Goal: Information Seeking & Learning: Learn about a topic

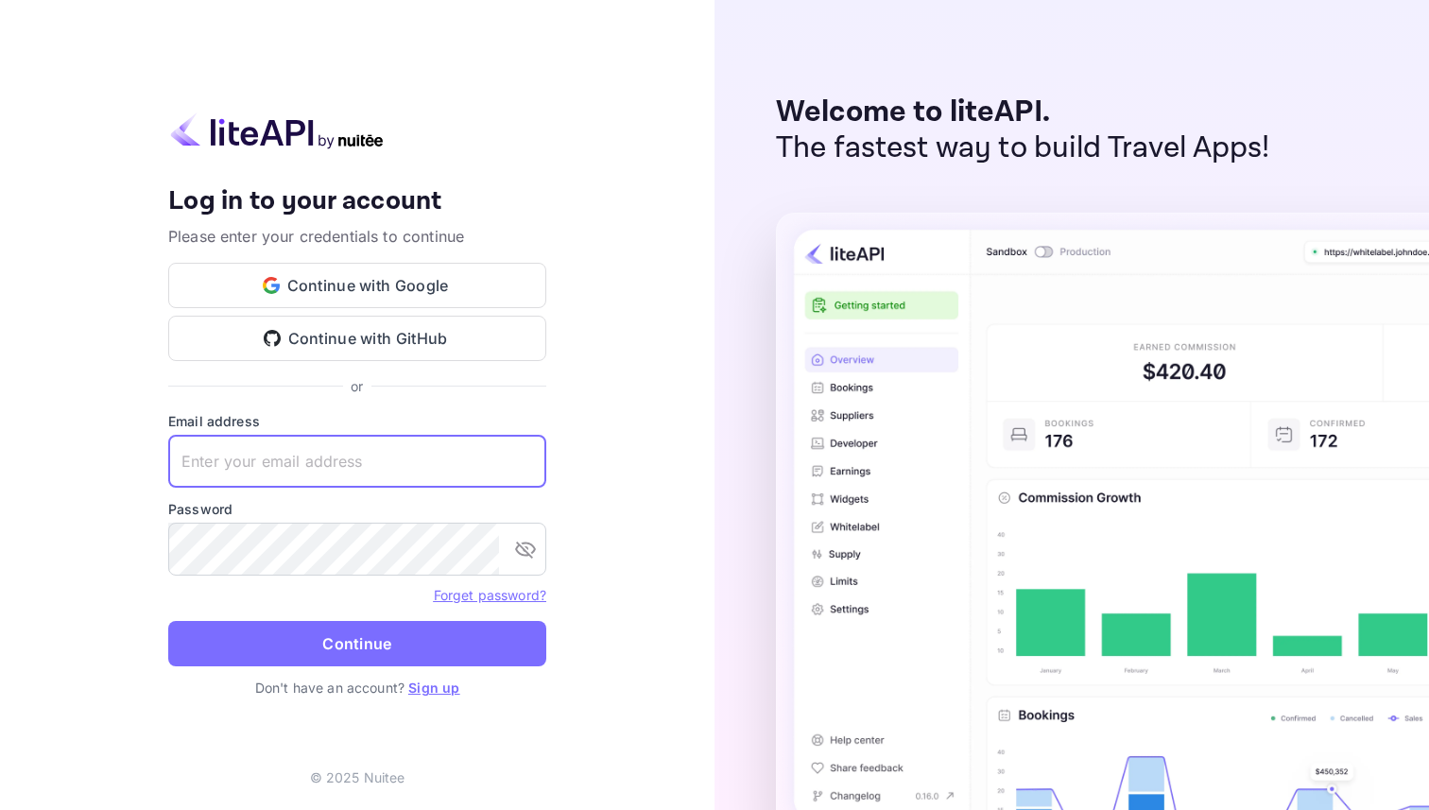
type input "[EMAIL_ADDRESS][DOMAIN_NAME]"
click at [401, 398] on div "Your account has been created successfully, a confirmation link has been sent t…" at bounding box center [357, 405] width 378 height 586
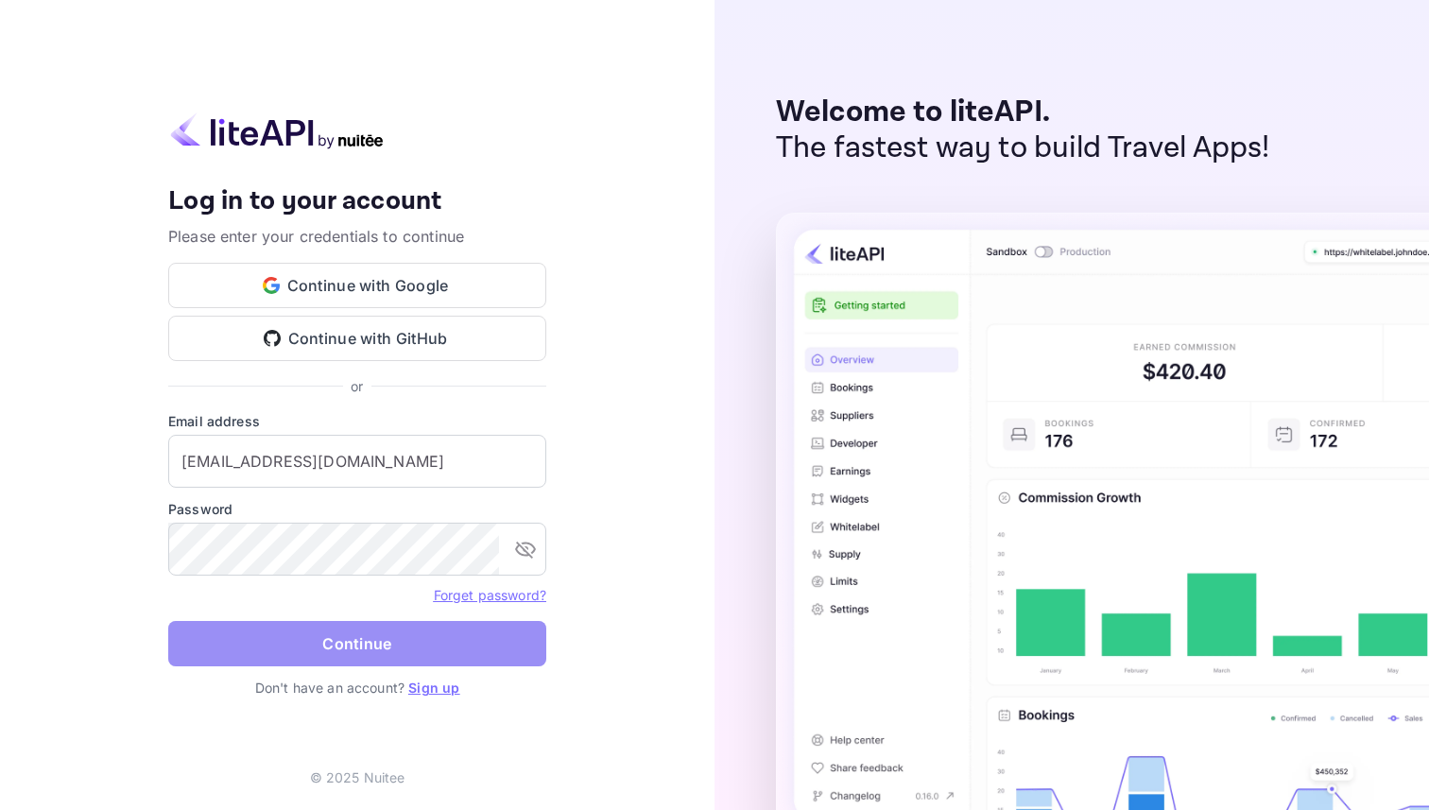
click at [360, 629] on button "Continue" at bounding box center [357, 643] width 378 height 45
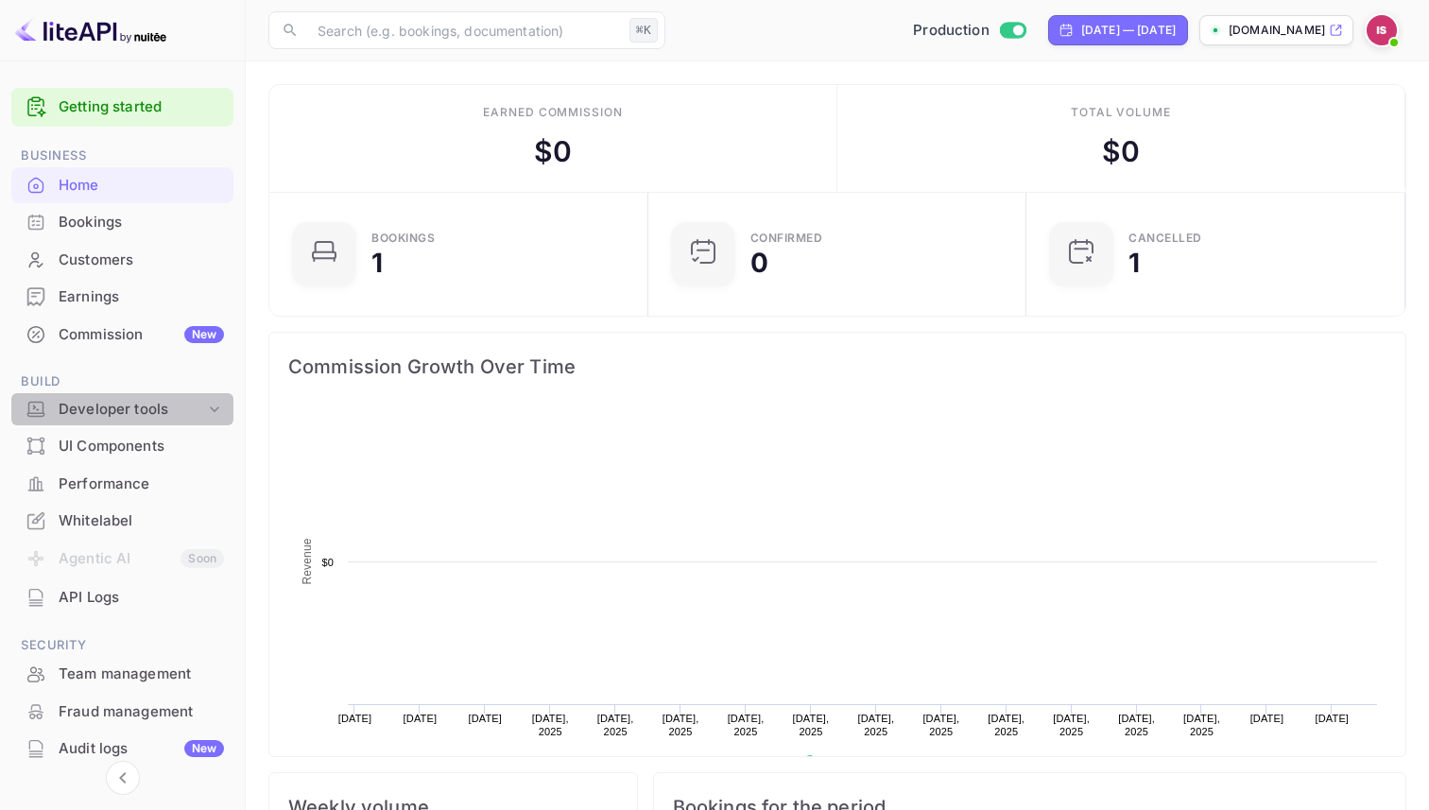
click at [144, 414] on div "Developer tools" at bounding box center [132, 410] width 146 height 22
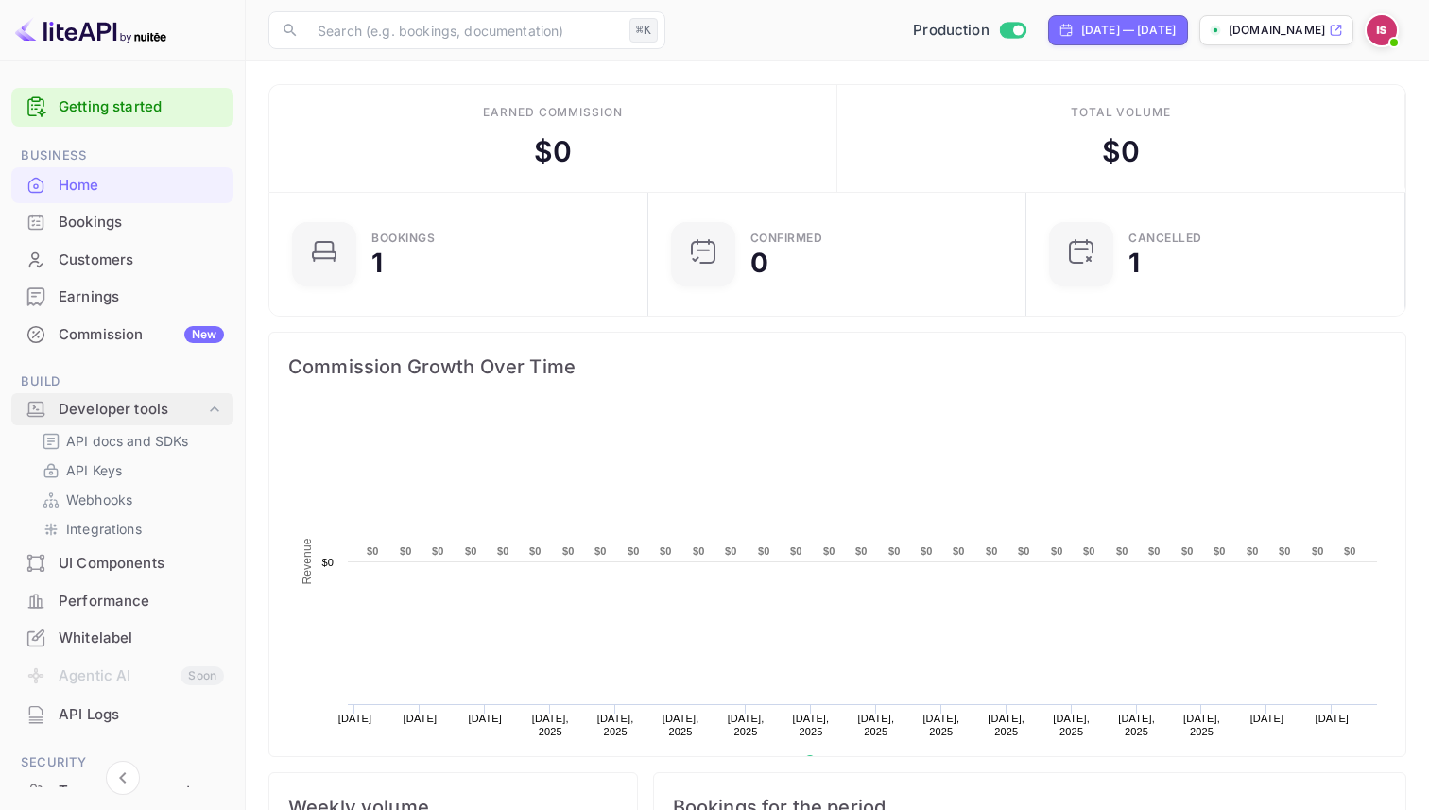
scroll to position [307, 368]
click at [142, 475] on link "API Keys" at bounding box center [130, 470] width 177 height 20
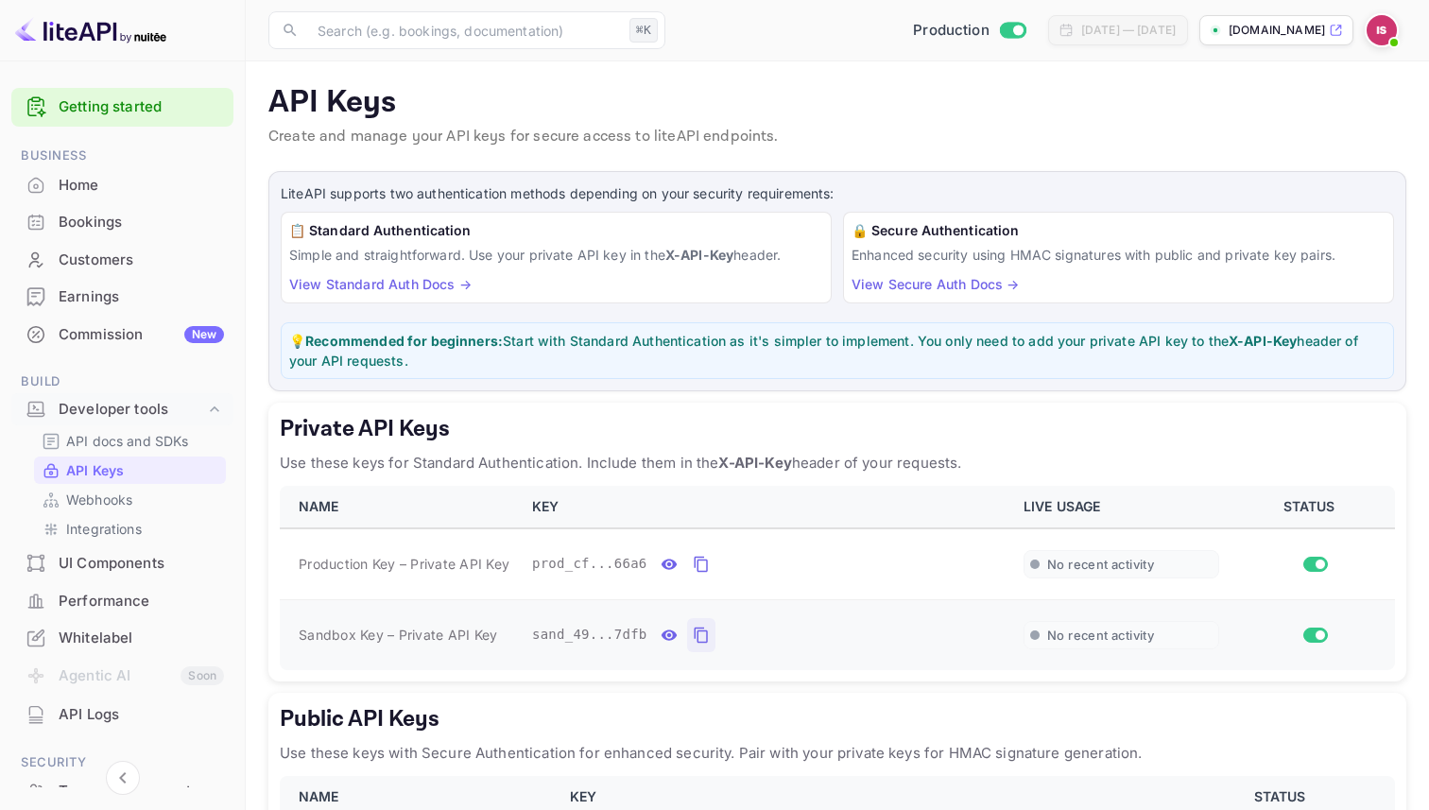
click at [710, 639] on button "private api keys table" at bounding box center [701, 635] width 28 height 34
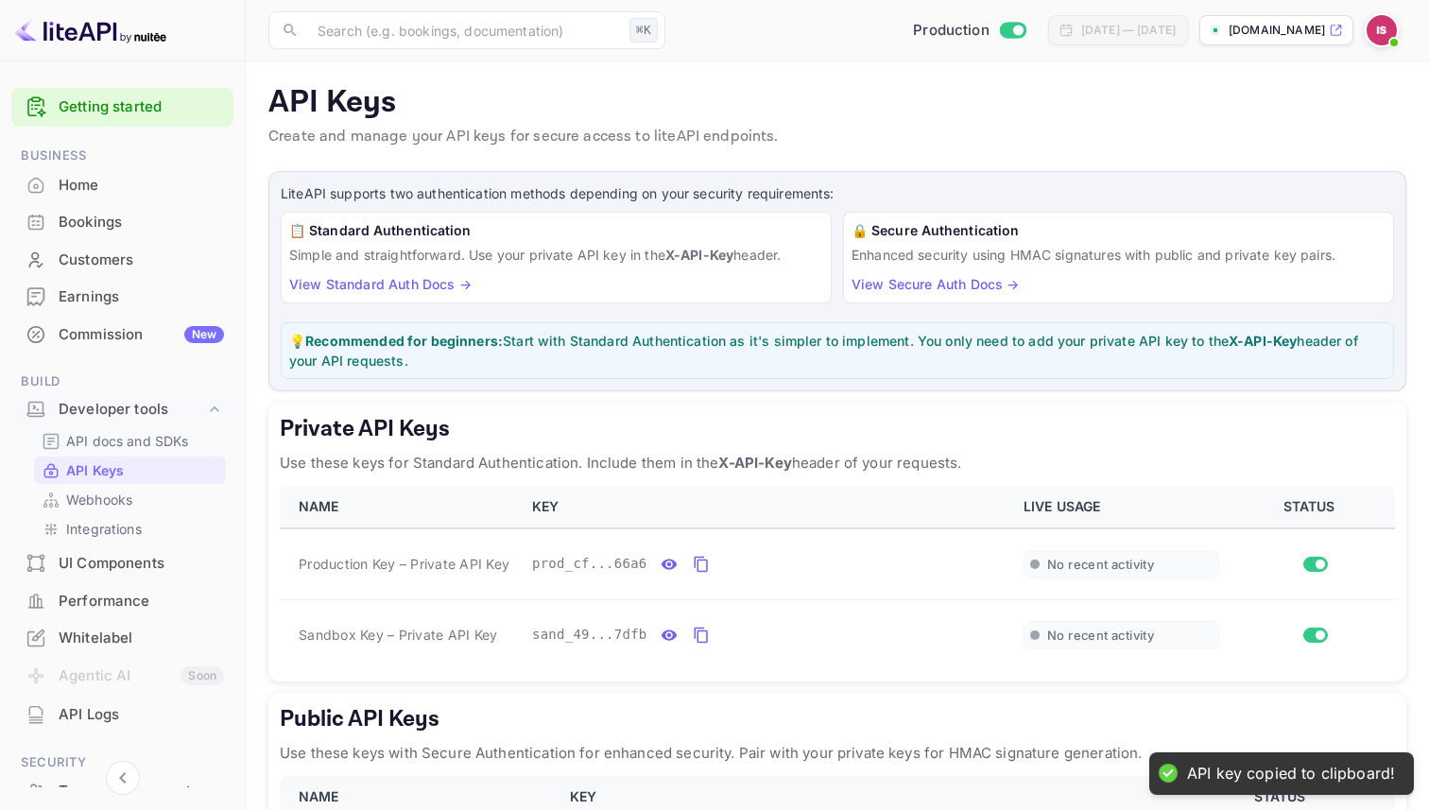
click at [129, 443] on p "API docs and SDKs" at bounding box center [127, 441] width 123 height 20
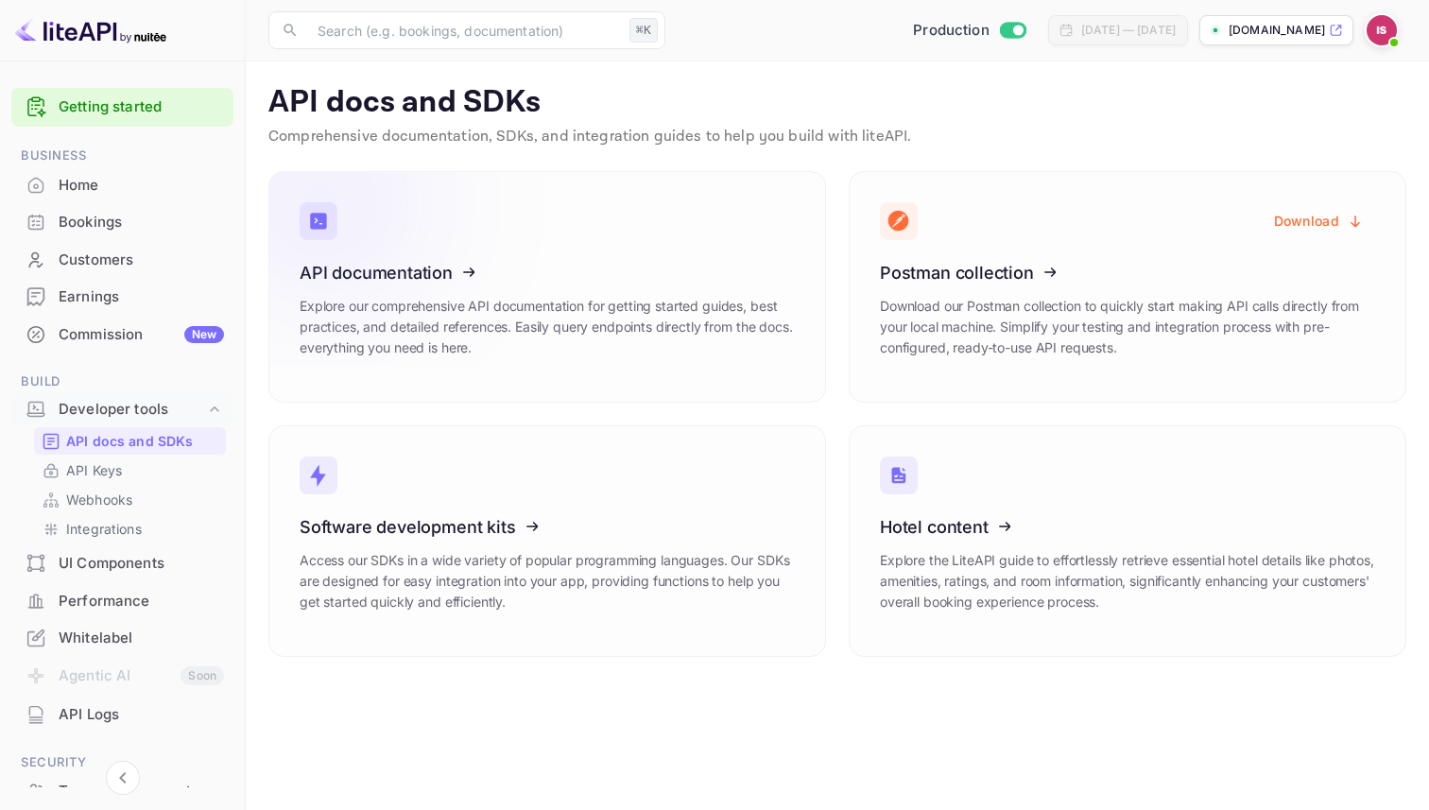
click at [378, 267] on icon at bounding box center [416, 269] width 294 height 195
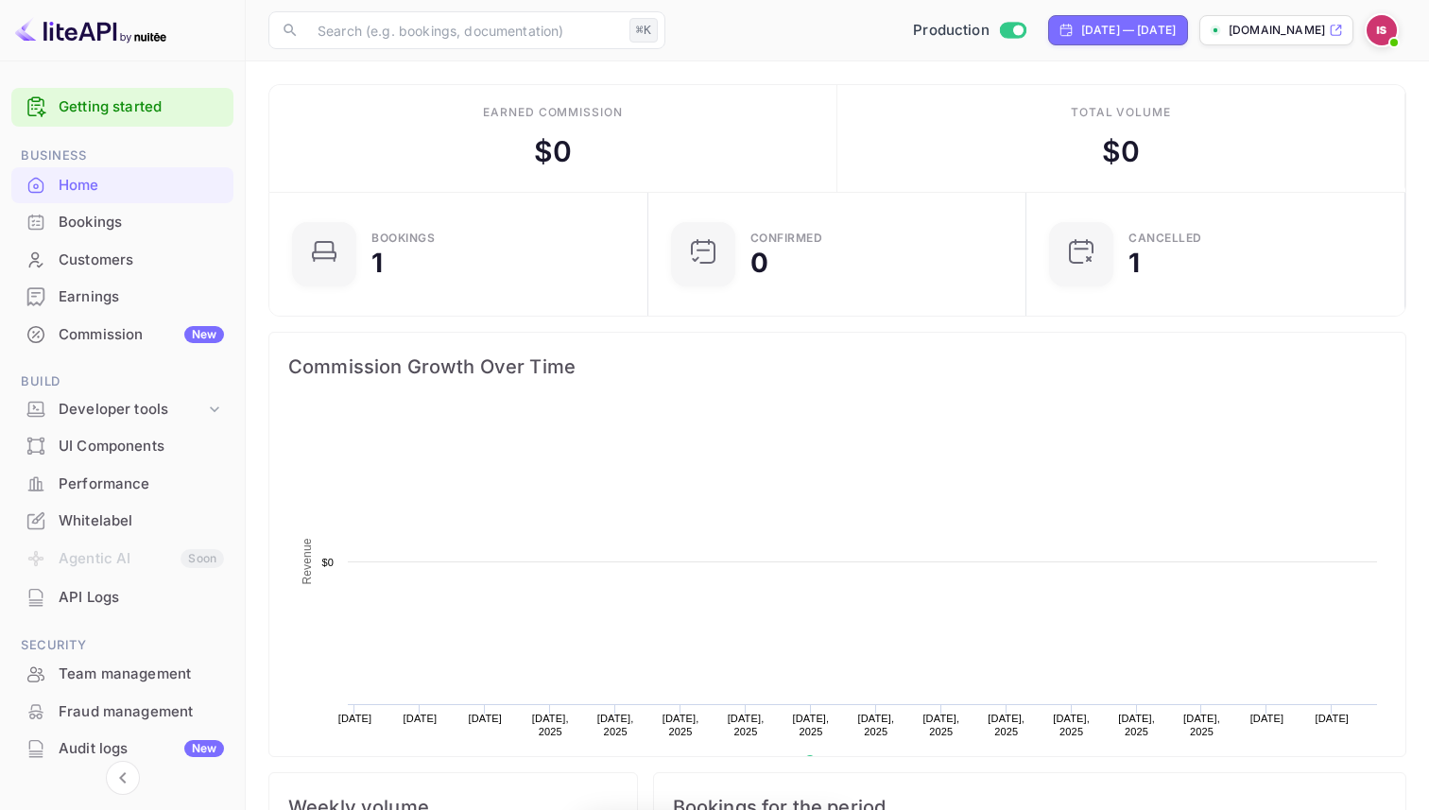
scroll to position [307, 368]
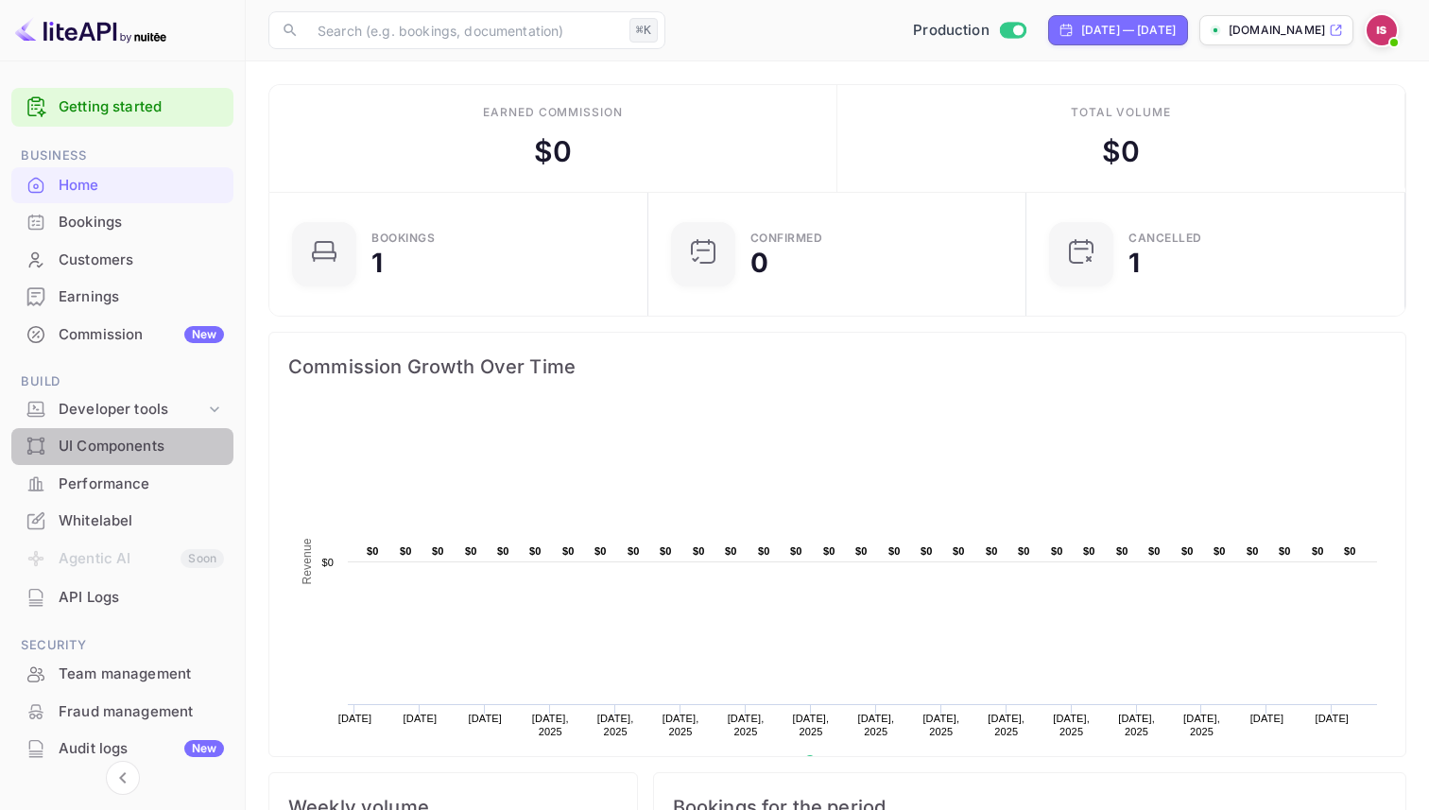
click at [144, 450] on div "UI Components" at bounding box center [141, 447] width 165 height 22
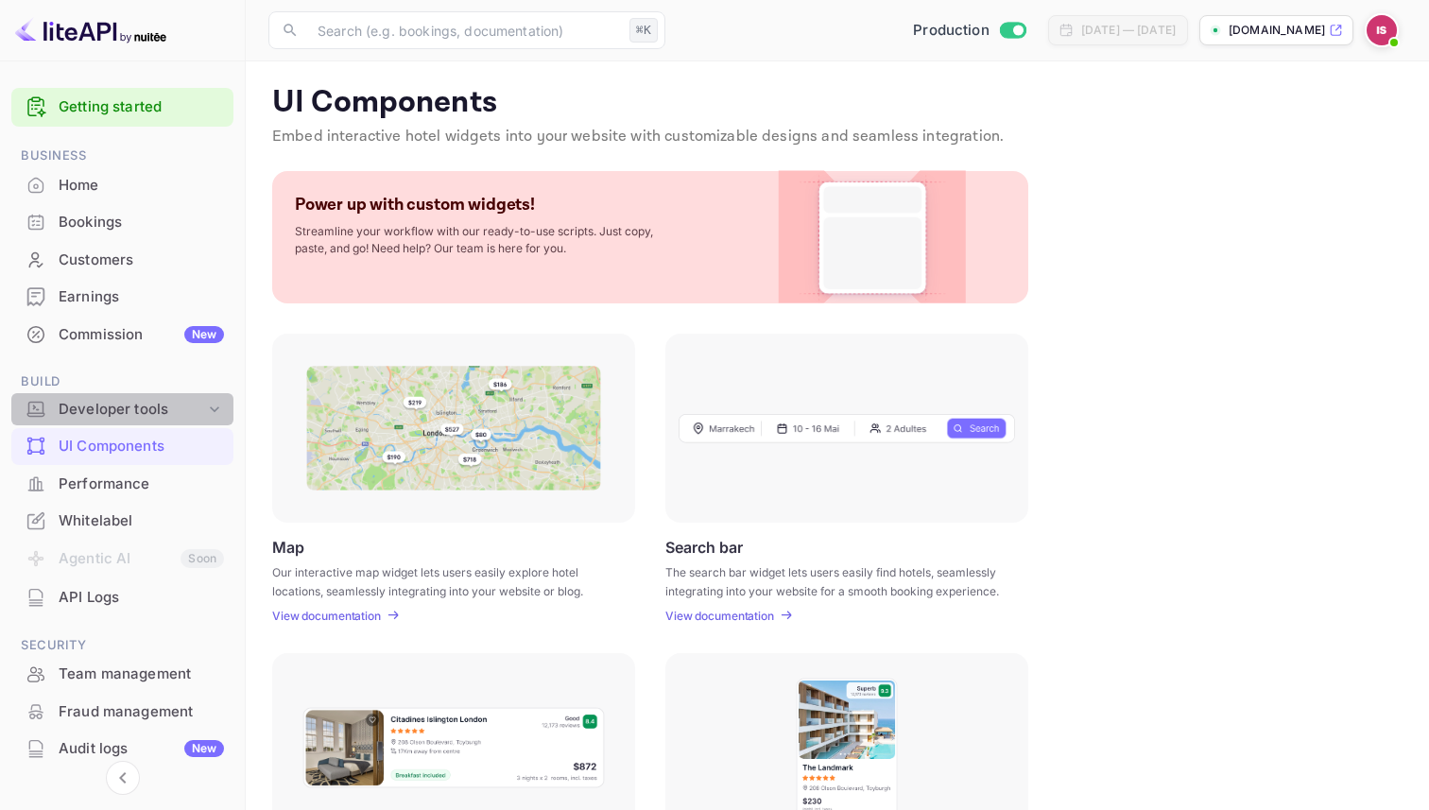
click at [151, 410] on div "Developer tools" at bounding box center [132, 410] width 146 height 22
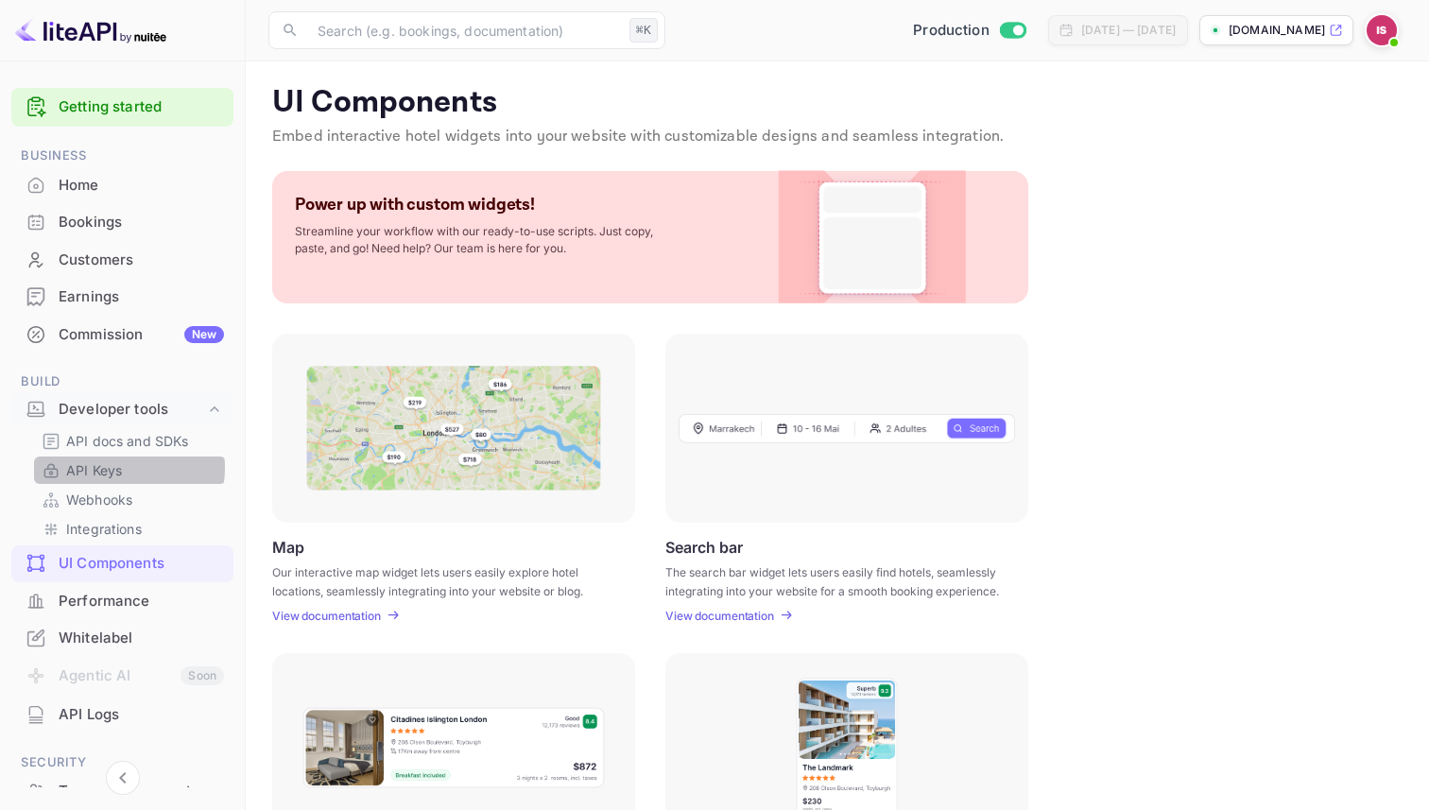
click at [124, 468] on link "API Keys" at bounding box center [130, 470] width 177 height 20
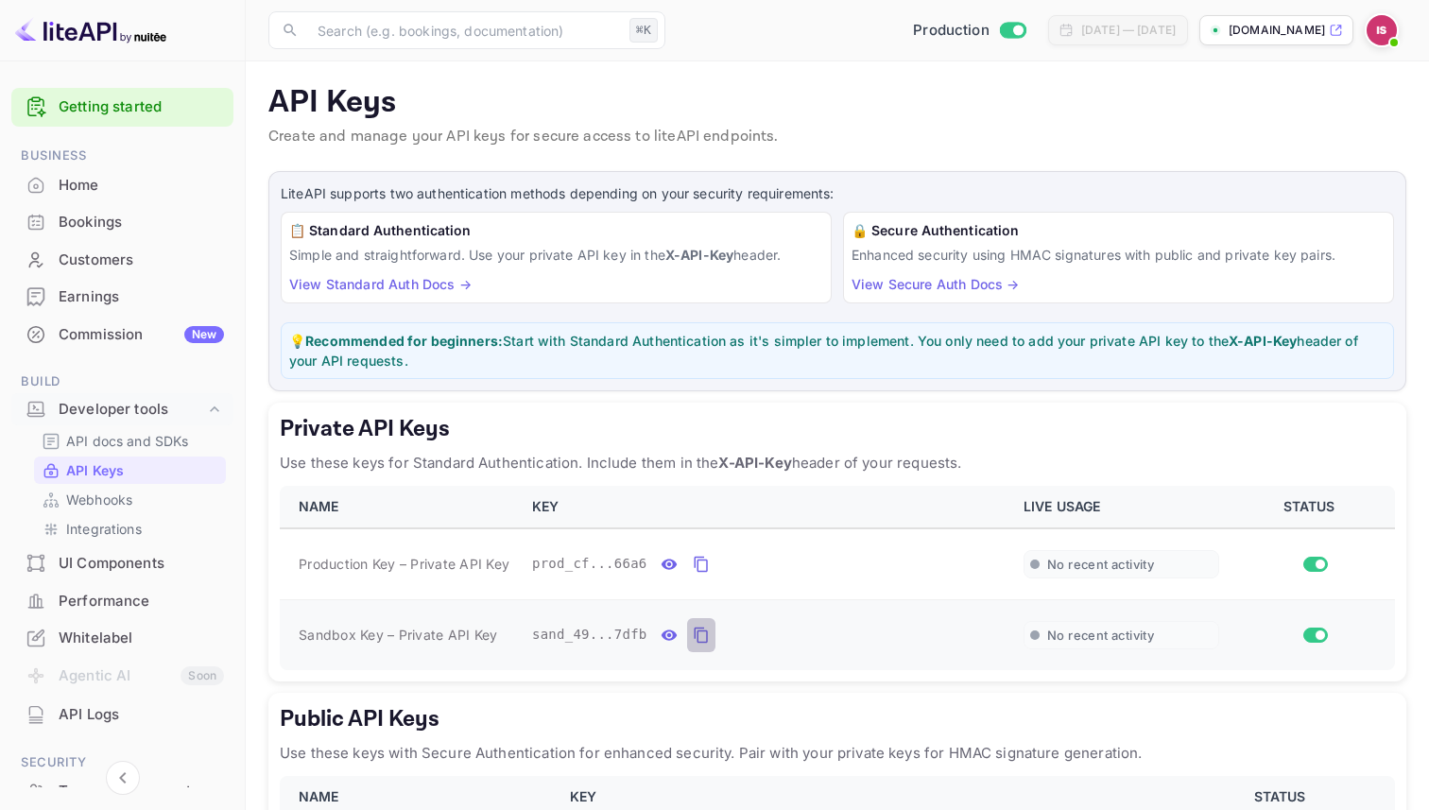
click at [706, 637] on icon "private api keys table" at bounding box center [701, 635] width 17 height 23
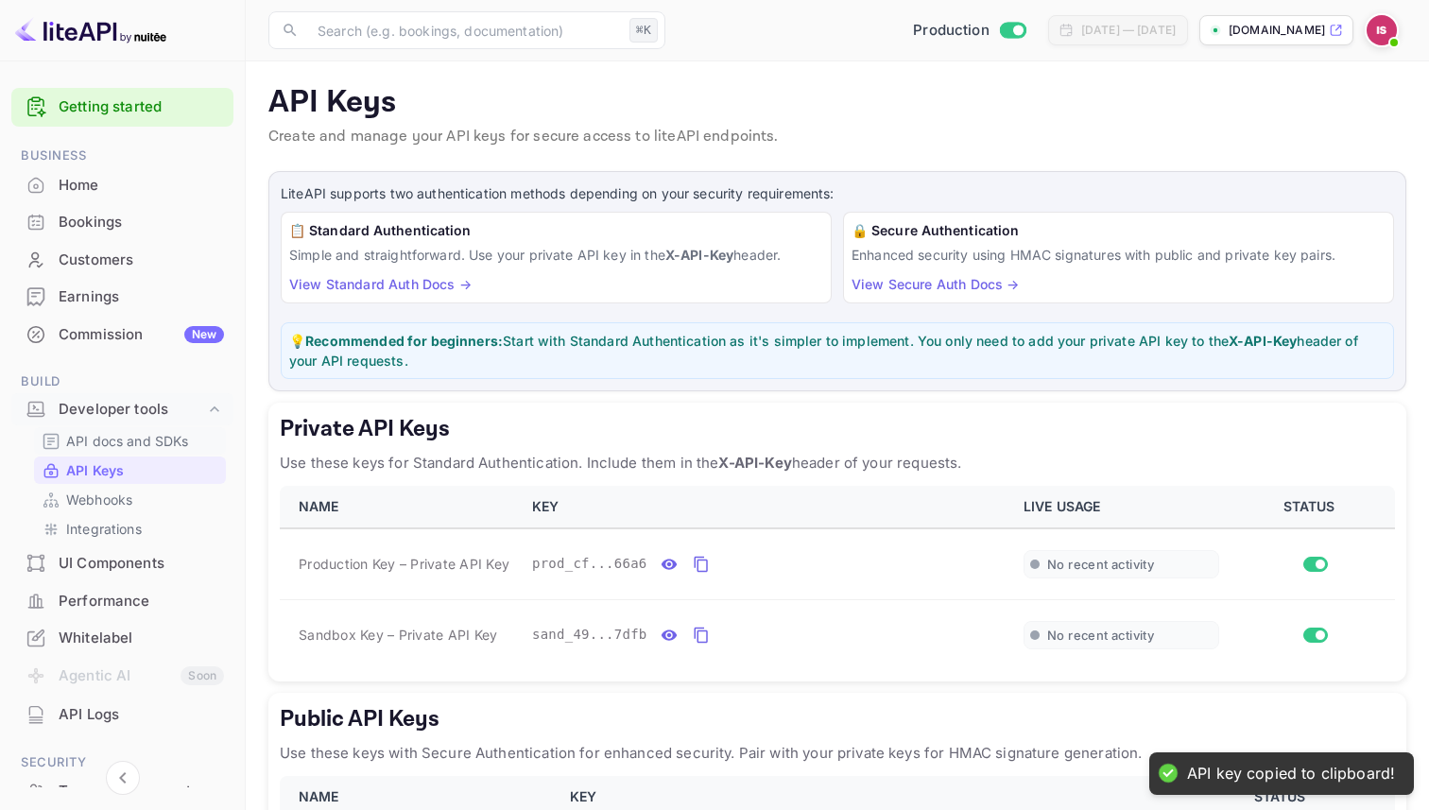
click at [152, 442] on p "API docs and SDKs" at bounding box center [127, 441] width 123 height 20
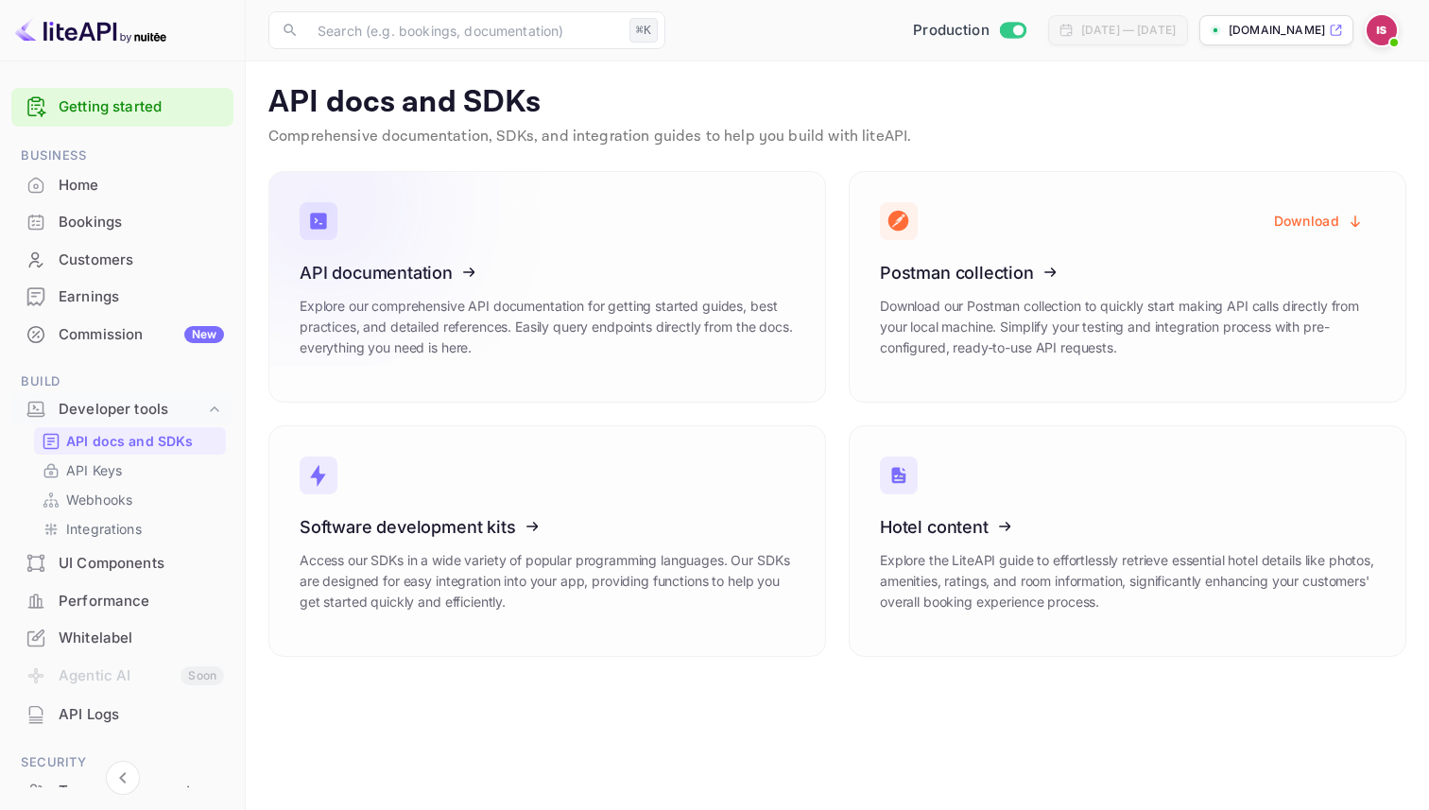
click at [472, 282] on icon at bounding box center [416, 269] width 294 height 195
click at [171, 470] on link "API Keys" at bounding box center [130, 470] width 177 height 20
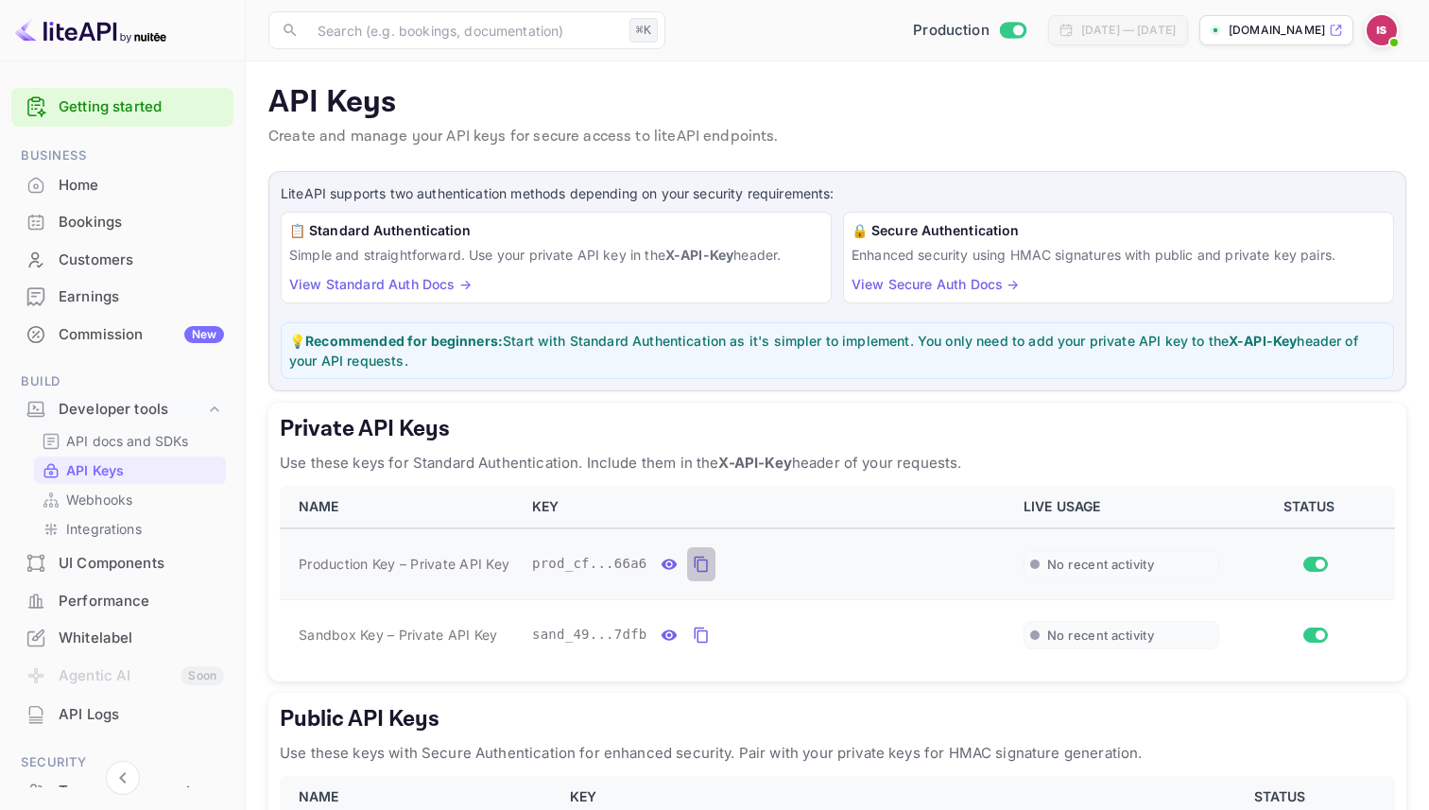
click at [704, 571] on icon "private api keys table" at bounding box center [700, 565] width 13 height 16
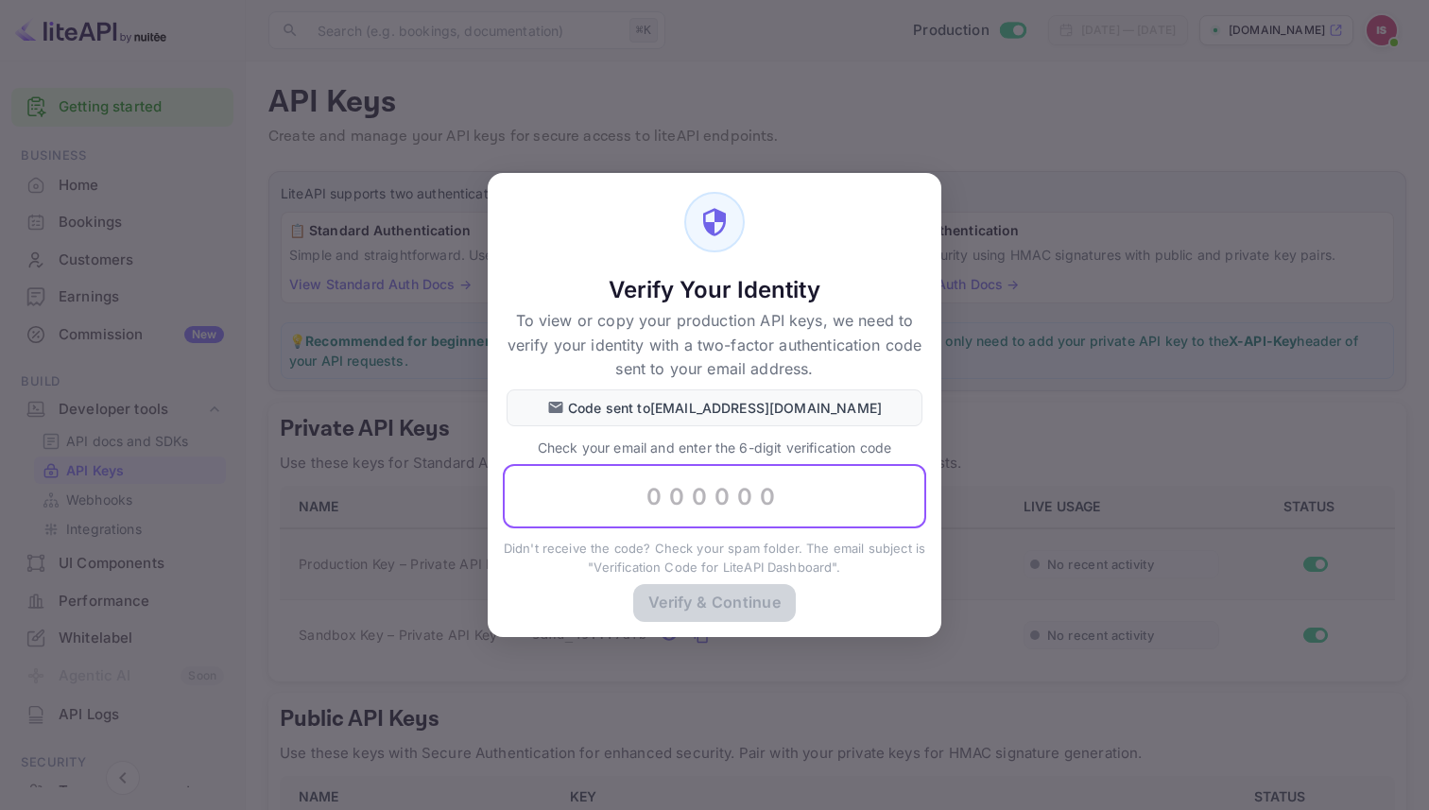
click at [732, 500] on input "text" at bounding box center [714, 497] width 423 height 64
paste input "233686"
type input "233686"
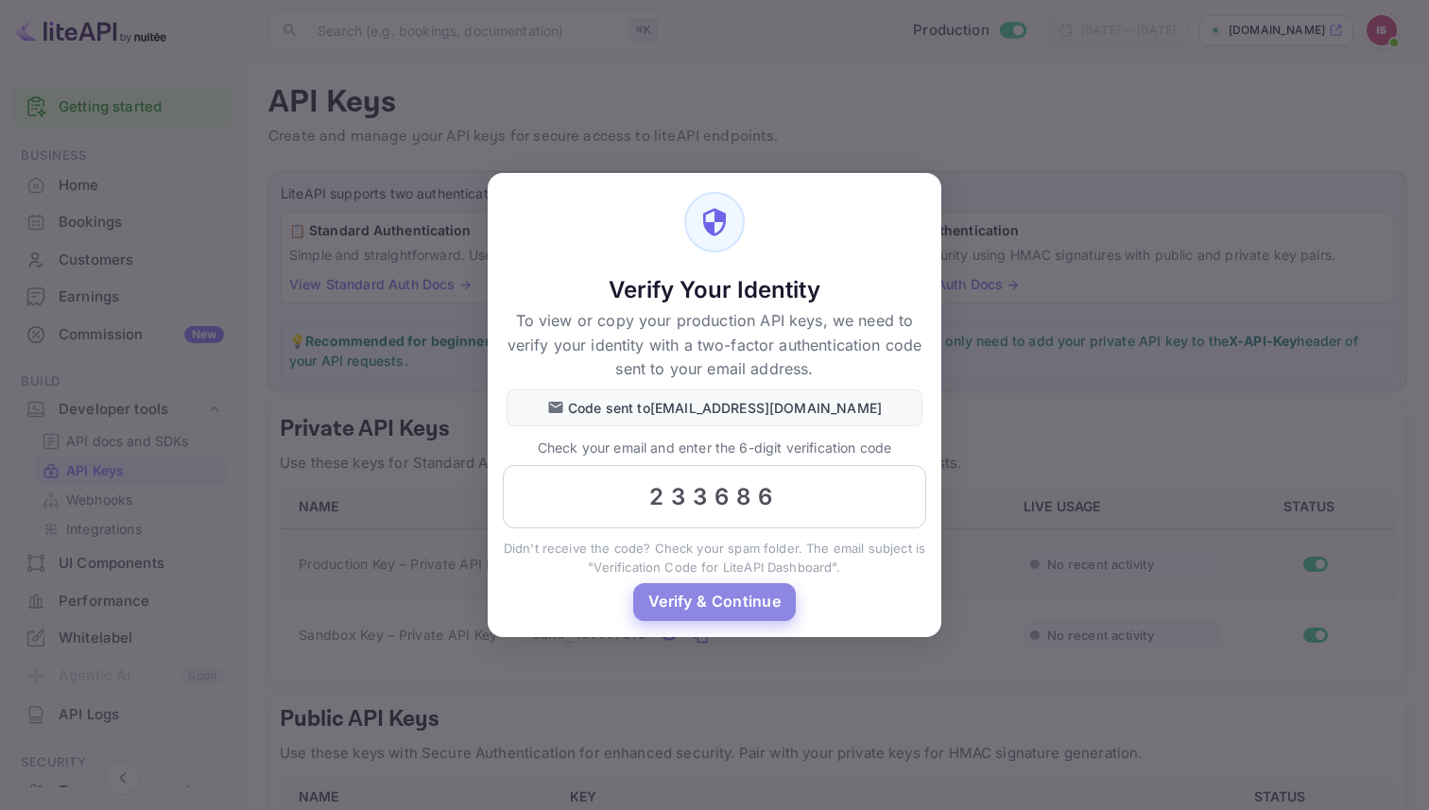
click at [716, 606] on button "Verify & Continue" at bounding box center [714, 601] width 163 height 37
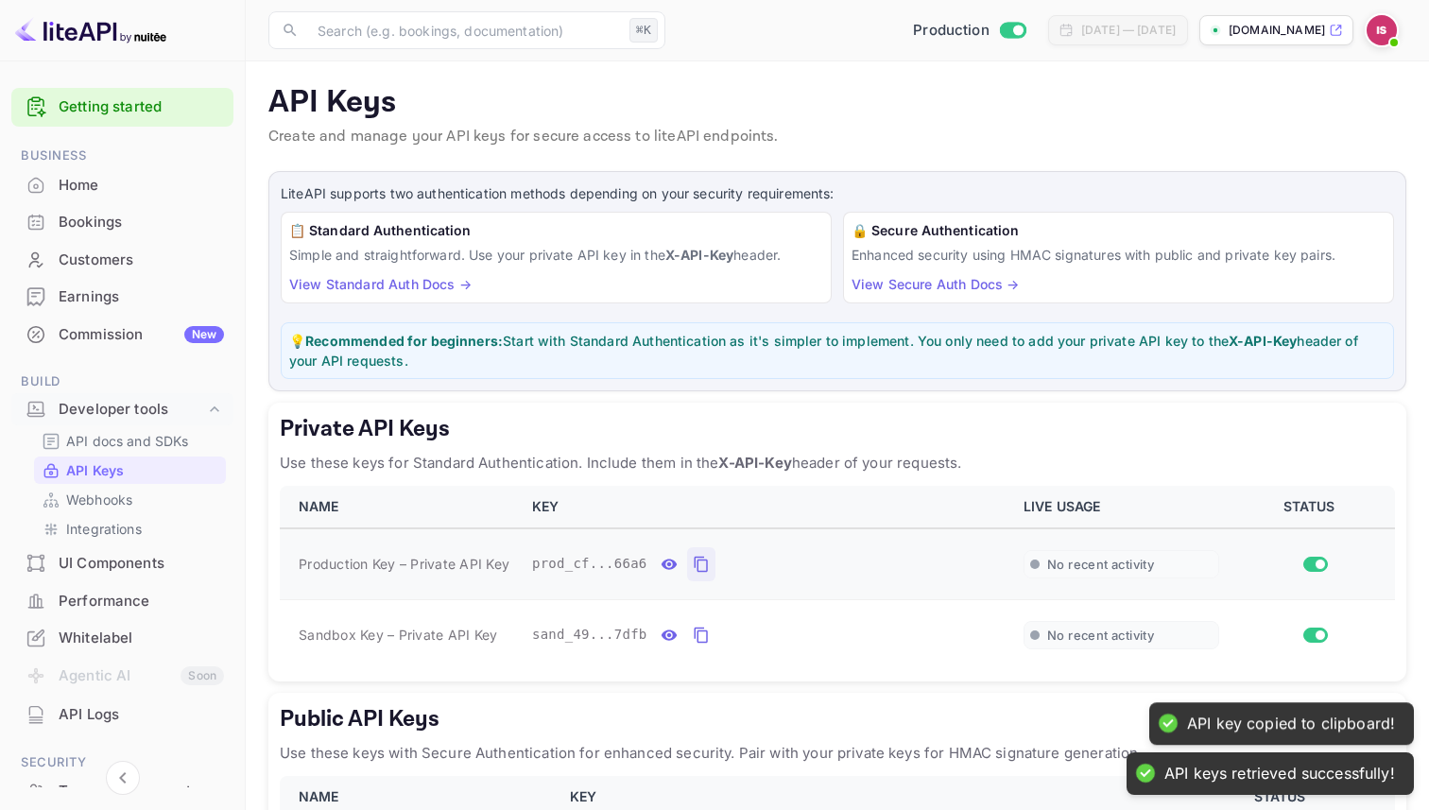
click at [698, 564] on icon "private api keys table" at bounding box center [700, 565] width 13 height 16
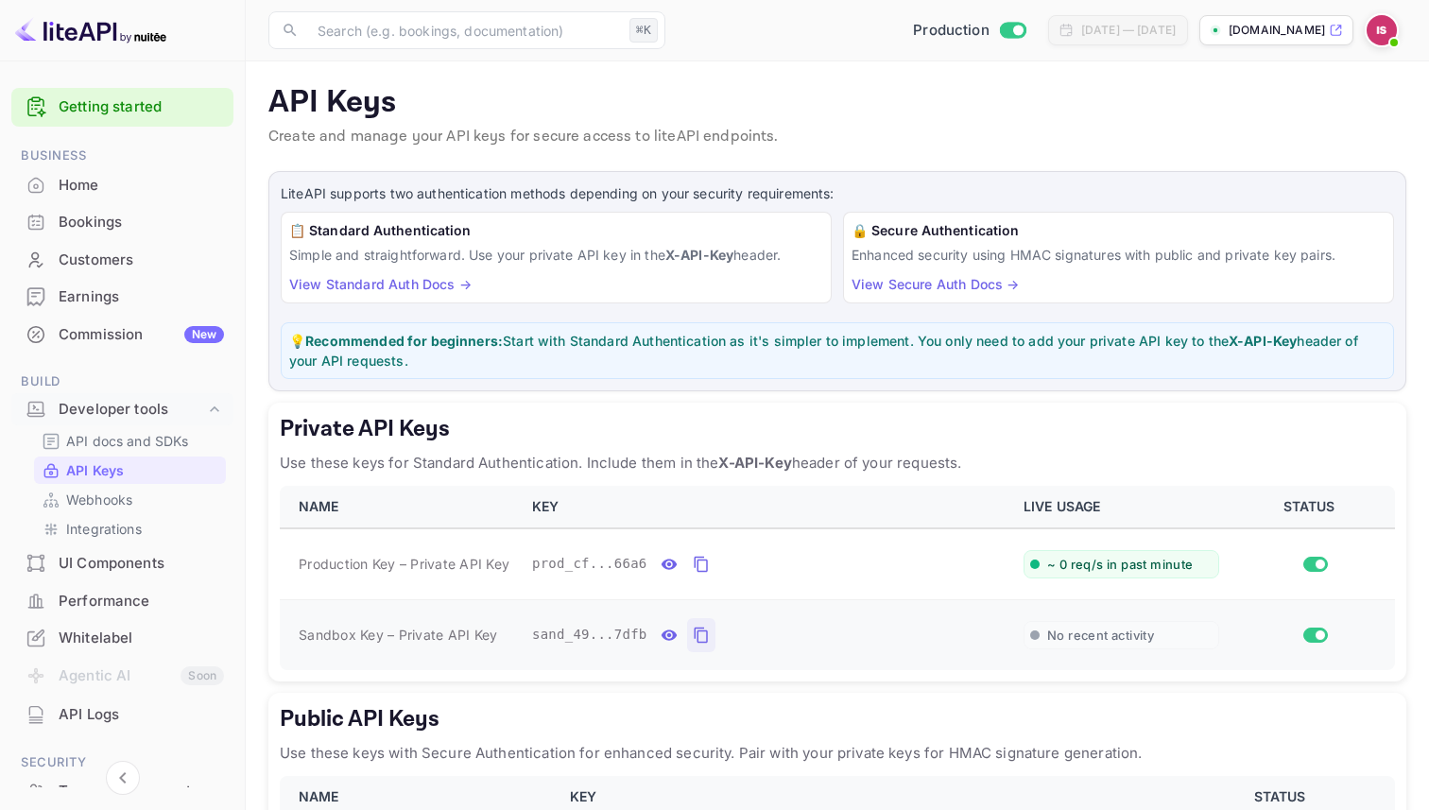
click at [701, 632] on icon "private api keys table" at bounding box center [701, 635] width 17 height 23
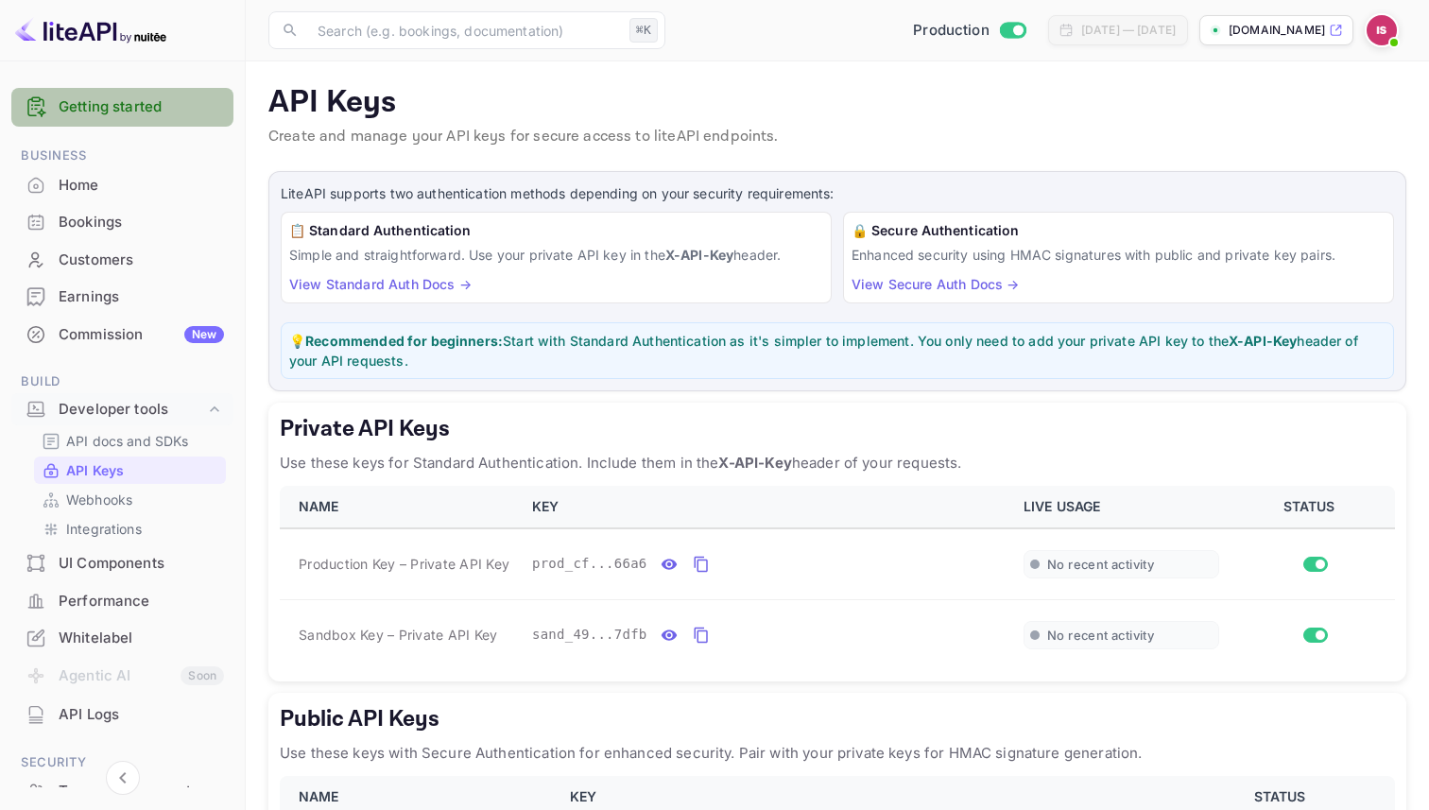
click at [160, 115] on link "Getting started" at bounding box center [141, 107] width 165 height 22
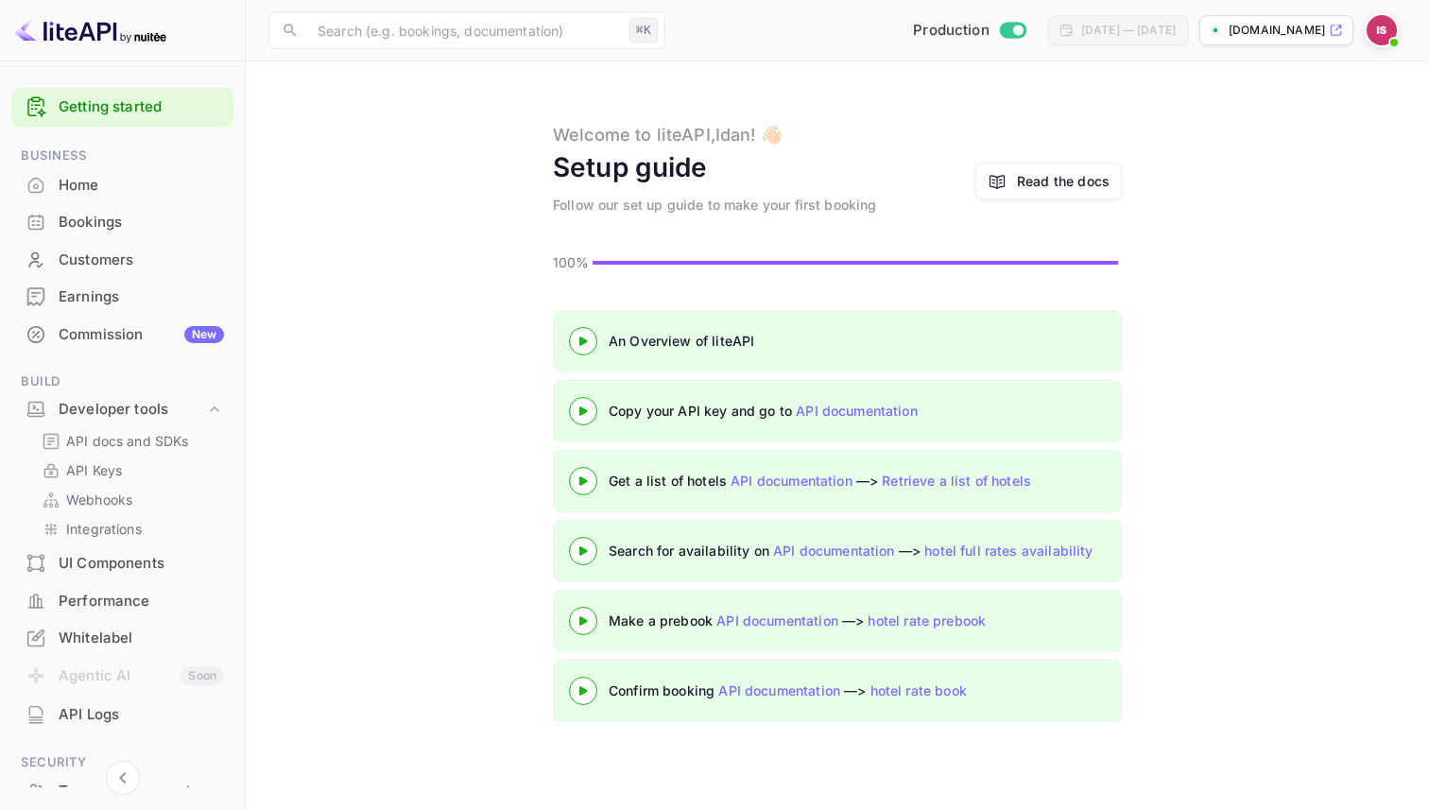
click at [145, 176] on div "Home" at bounding box center [141, 186] width 165 height 22
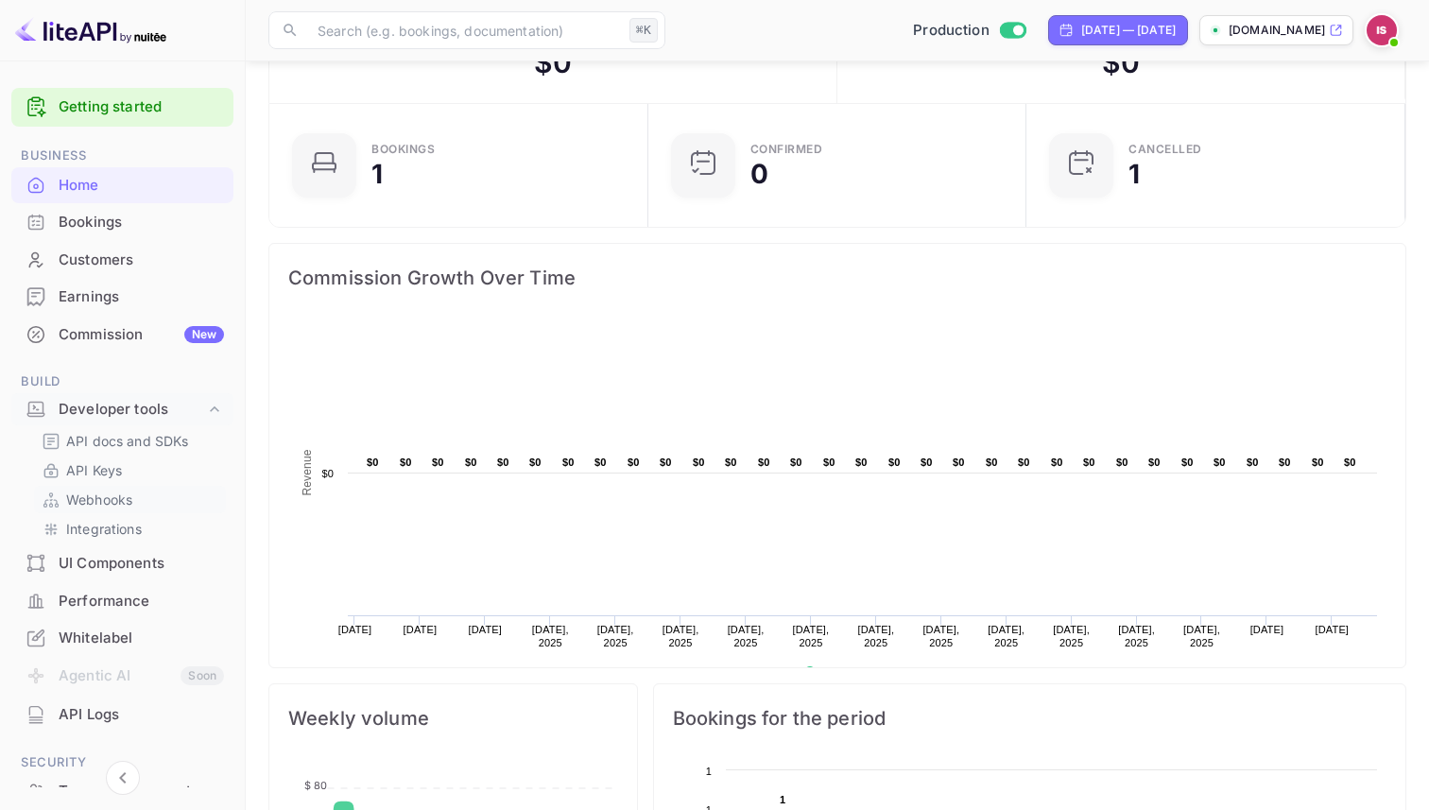
scroll to position [255, 0]
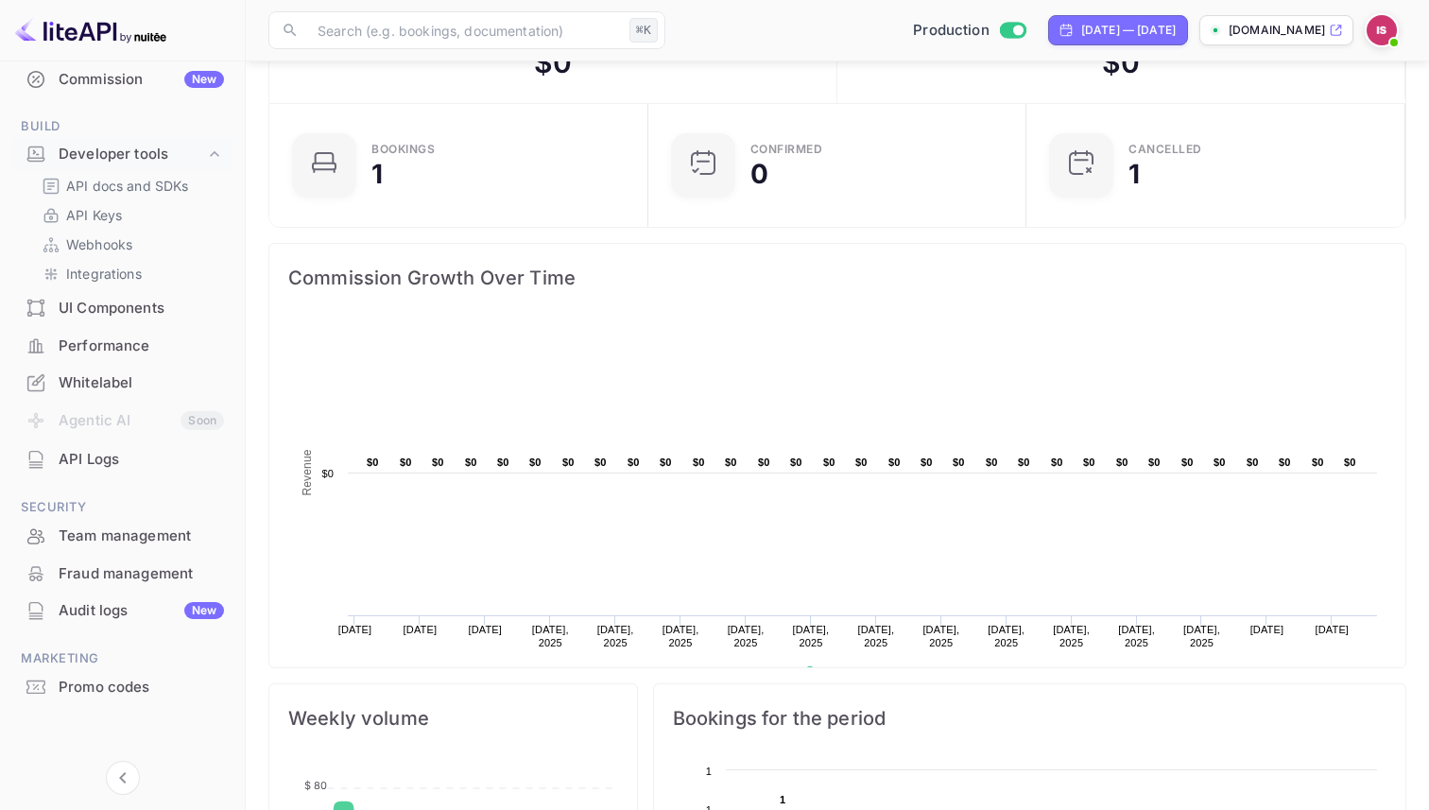
click at [158, 466] on div "API Logs" at bounding box center [141, 460] width 165 height 22
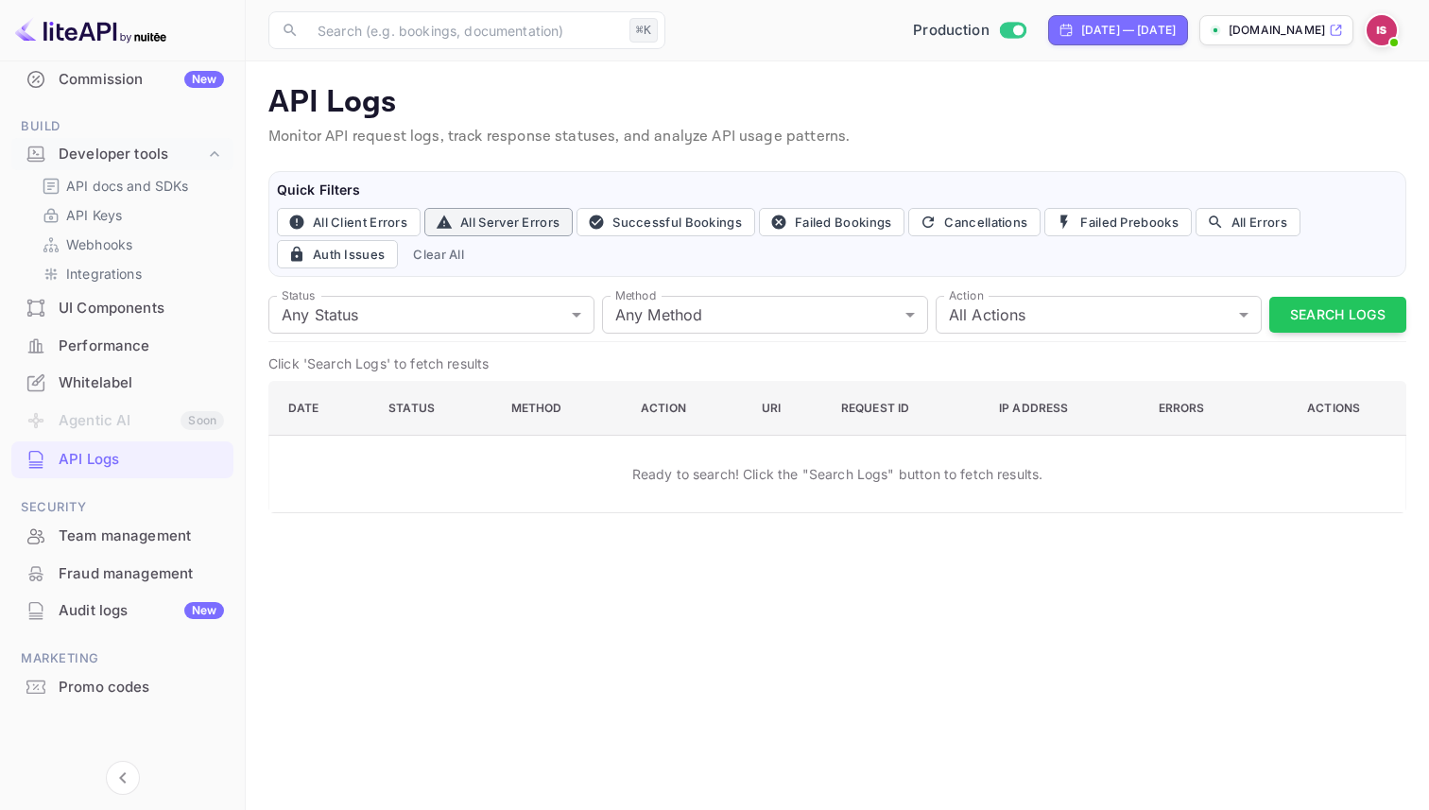
click at [521, 230] on button "All Server Errors" at bounding box center [498, 222] width 148 height 28
type input "5xx"
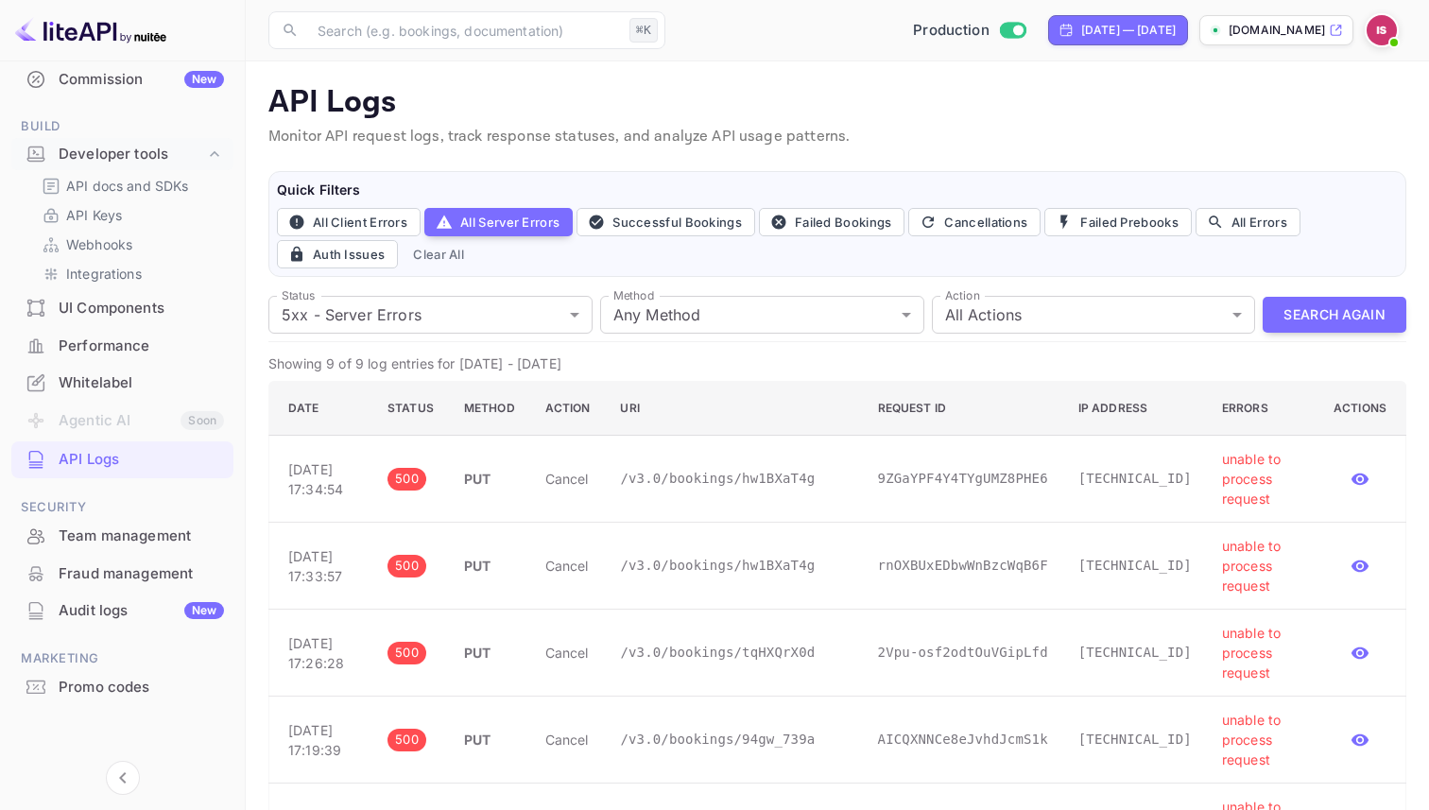
click at [119, 355] on div "Performance" at bounding box center [122, 346] width 222 height 37
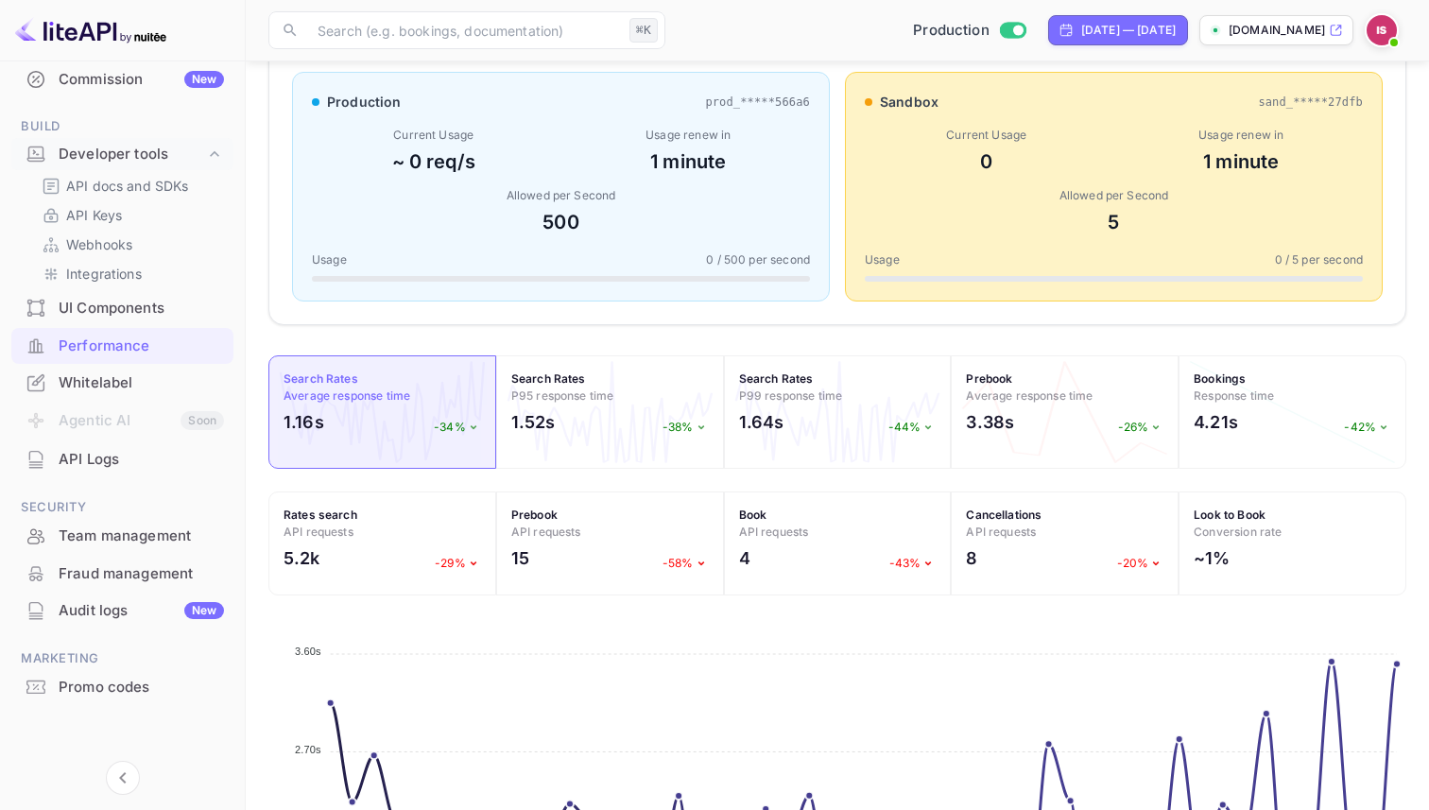
scroll to position [181, 0]
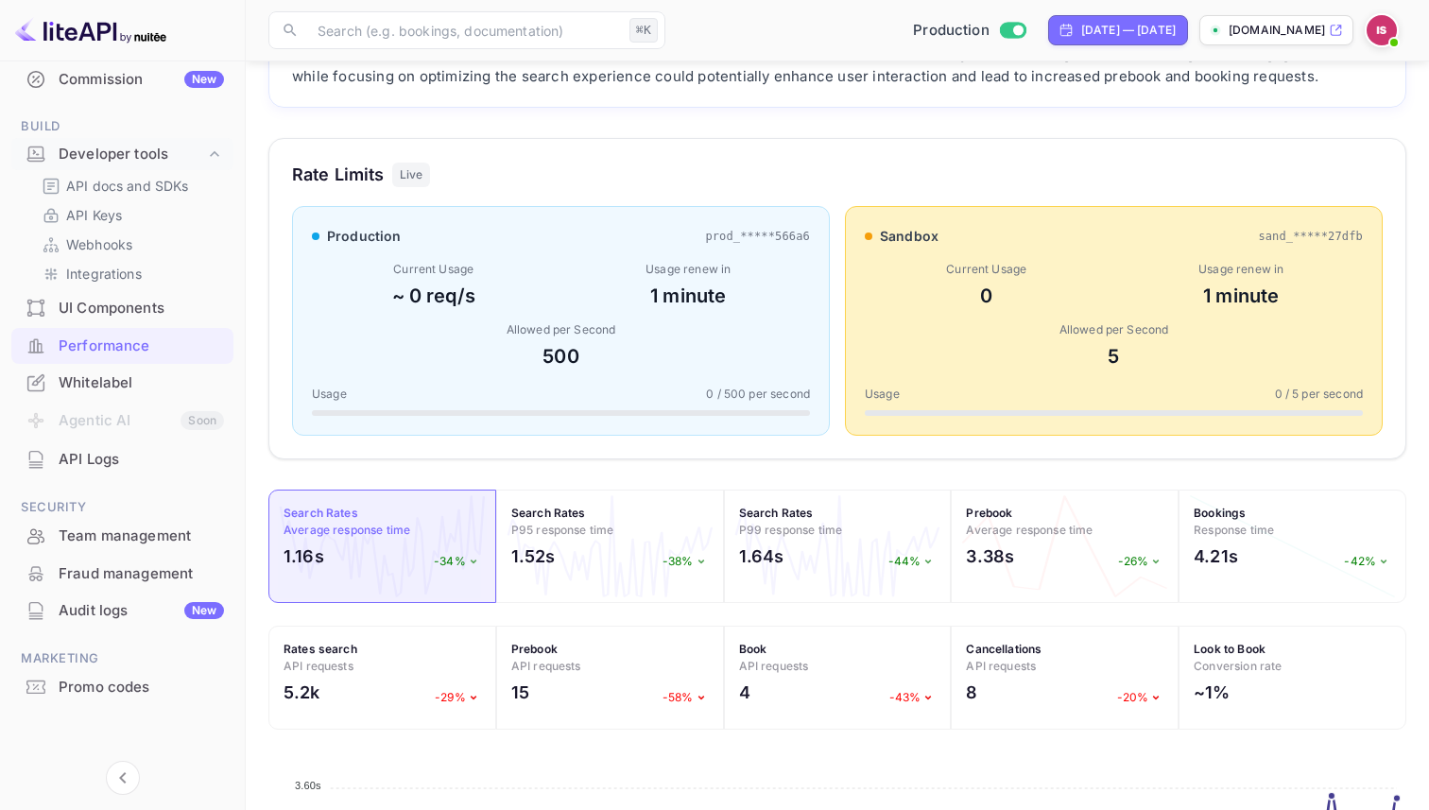
click at [985, 448] on div "Rate Limits Live production prod_*****566a6 Current Usage ~ 0 req/s Usage renew…" at bounding box center [837, 298] width 1138 height 321
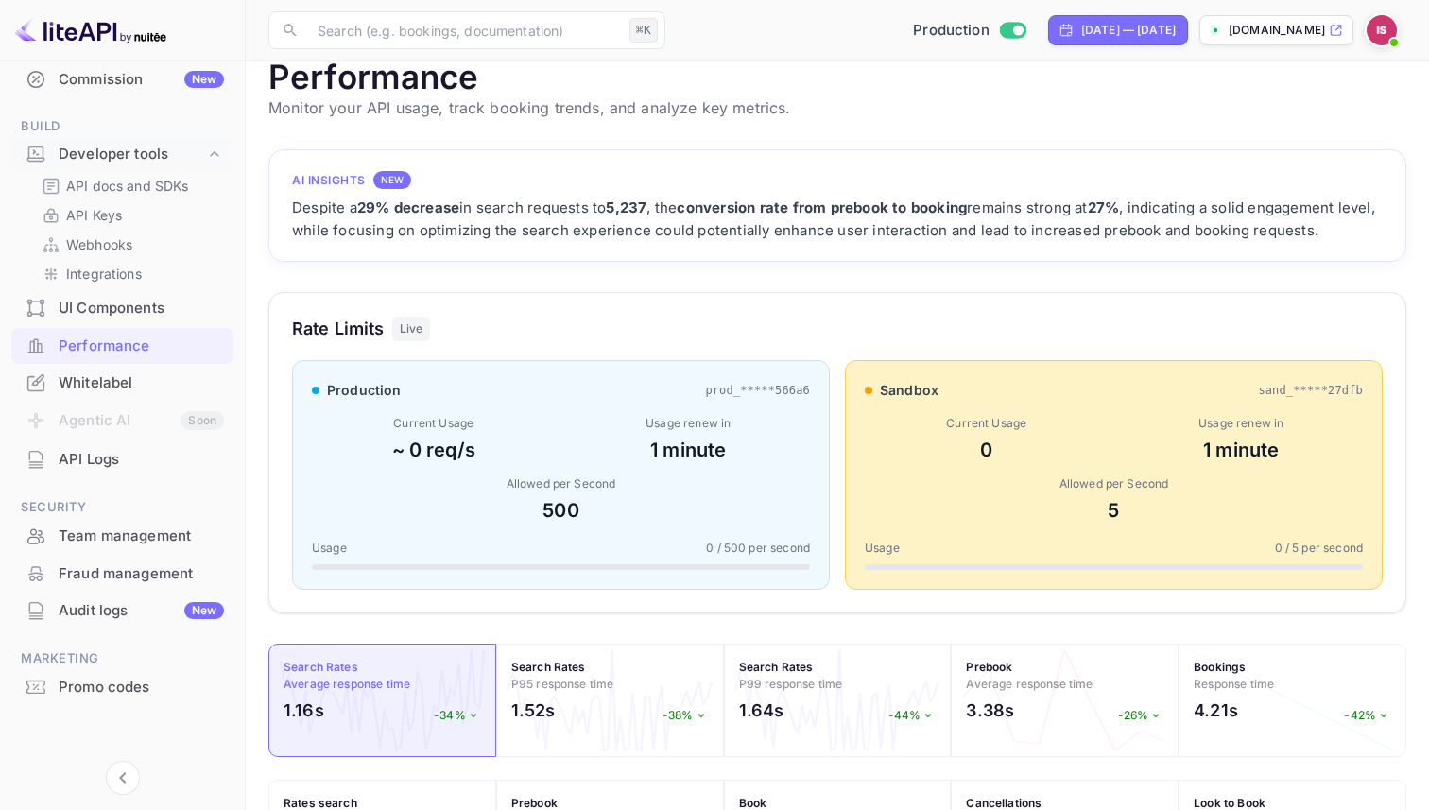
scroll to position [0, 0]
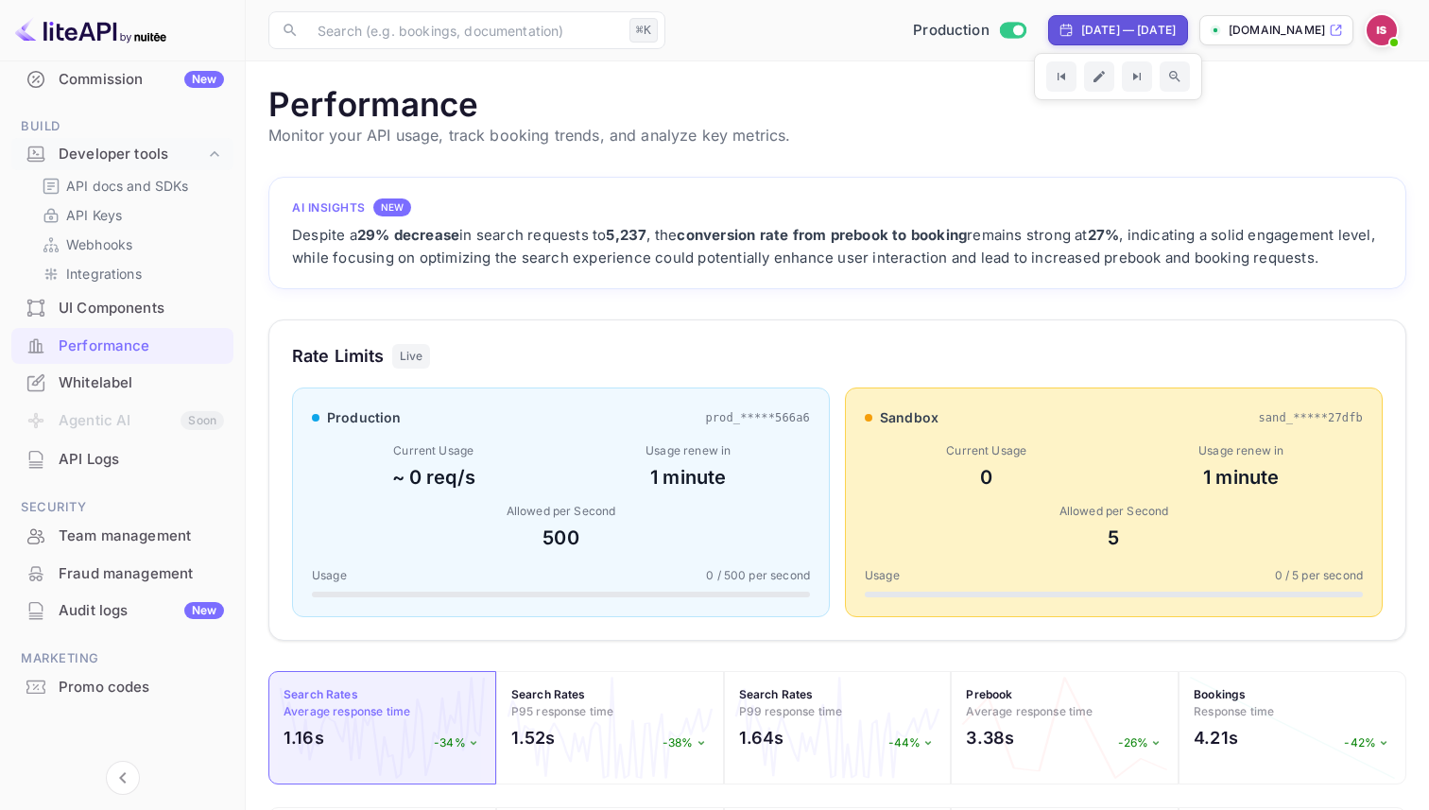
click at [1387, 33] on img at bounding box center [1382, 30] width 30 height 30
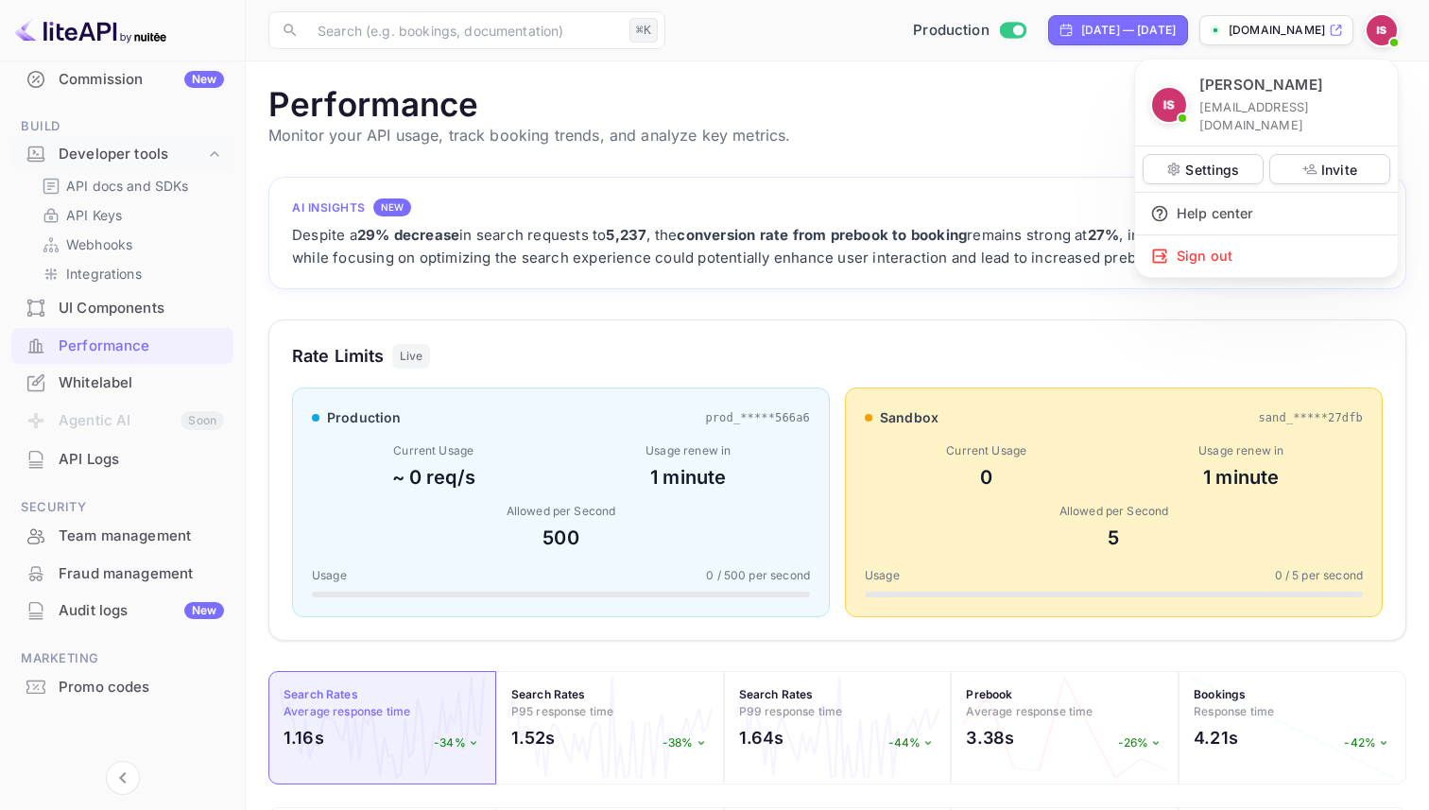
click at [1387, 33] on div at bounding box center [714, 405] width 1429 height 810
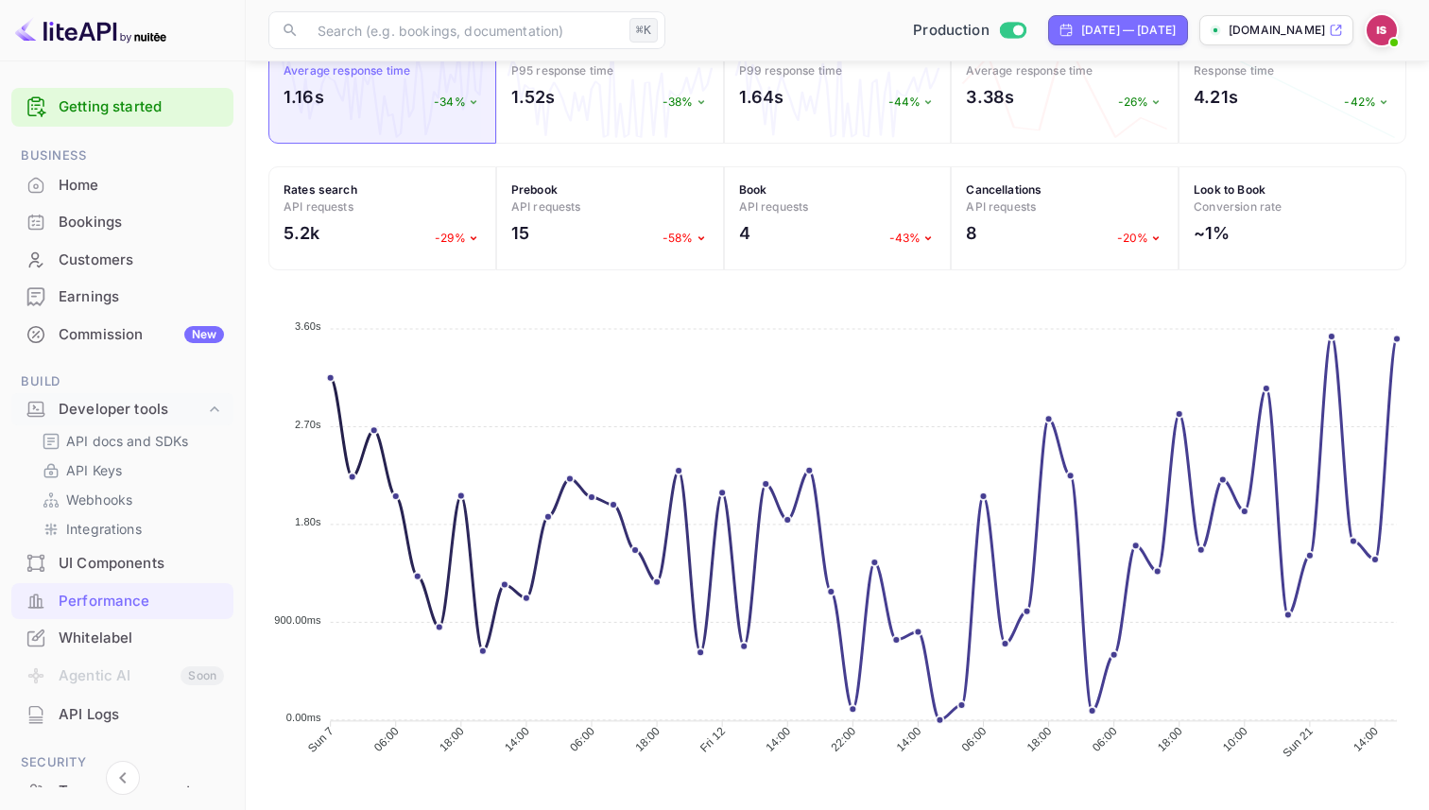
click at [113, 209] on div "Bookings" at bounding box center [122, 222] width 222 height 37
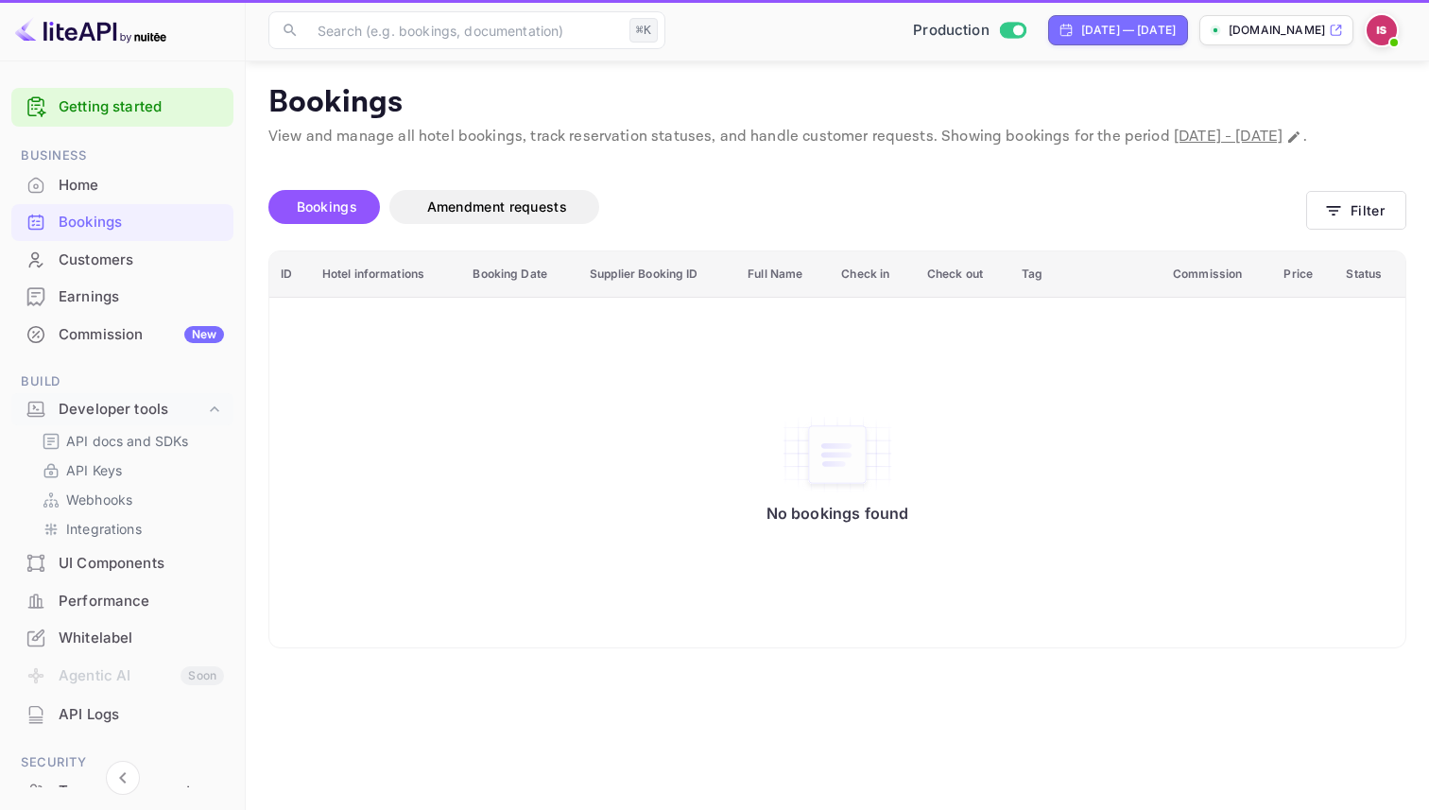
click at [110, 178] on div "Home" at bounding box center [141, 186] width 165 height 22
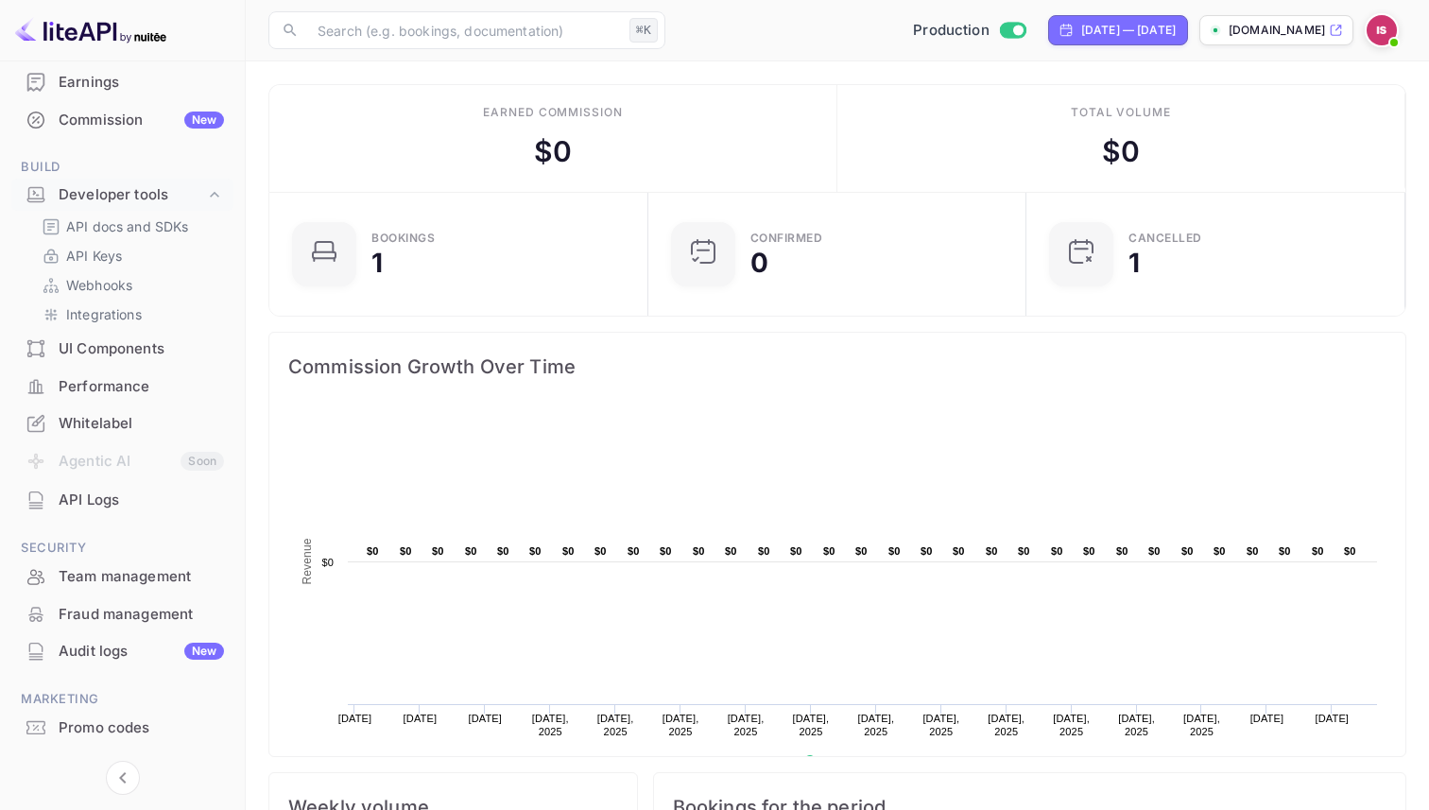
scroll to position [213, 0]
click at [152, 231] on p "API docs and SDKs" at bounding box center [127, 228] width 123 height 20
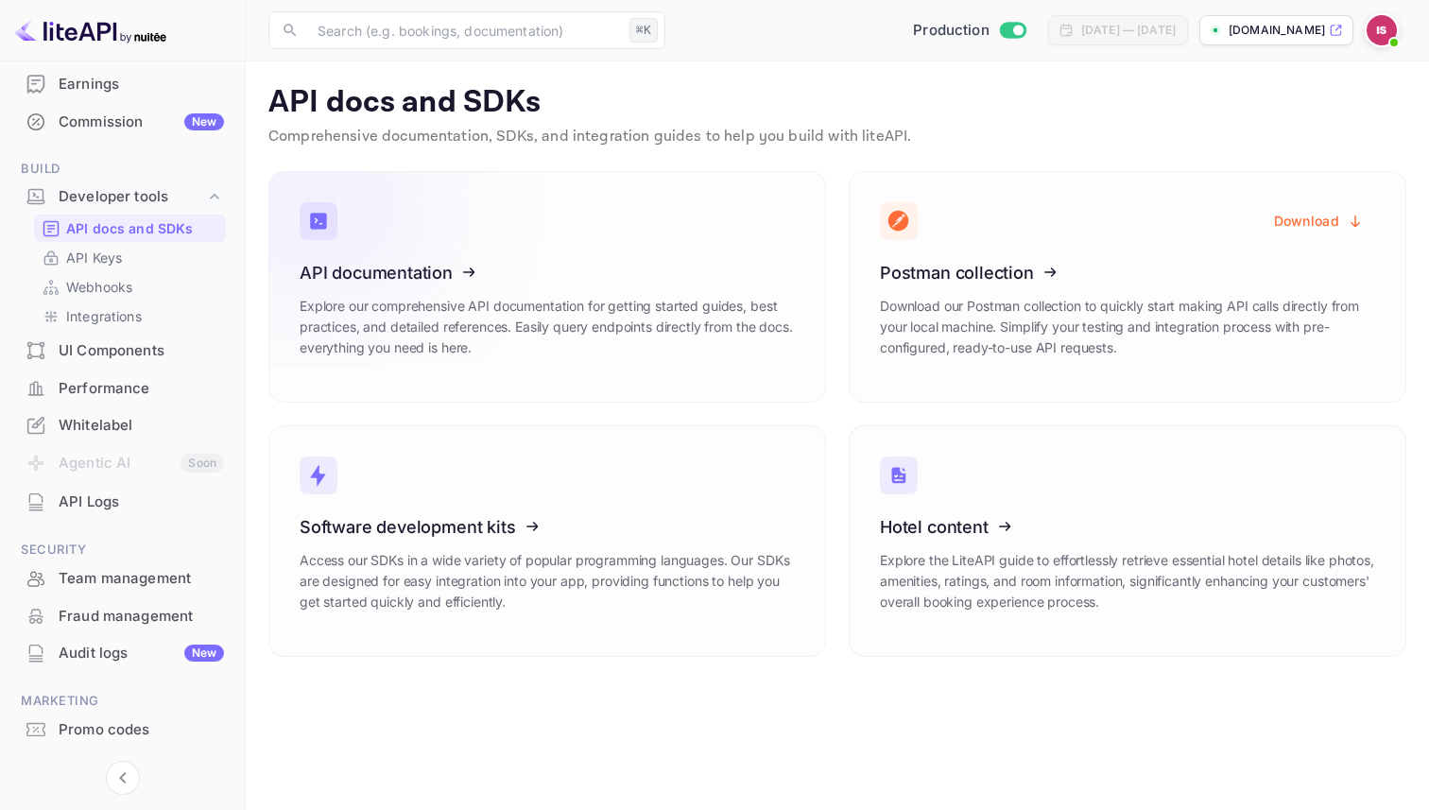
click at [499, 328] on icon at bounding box center [416, 269] width 294 height 195
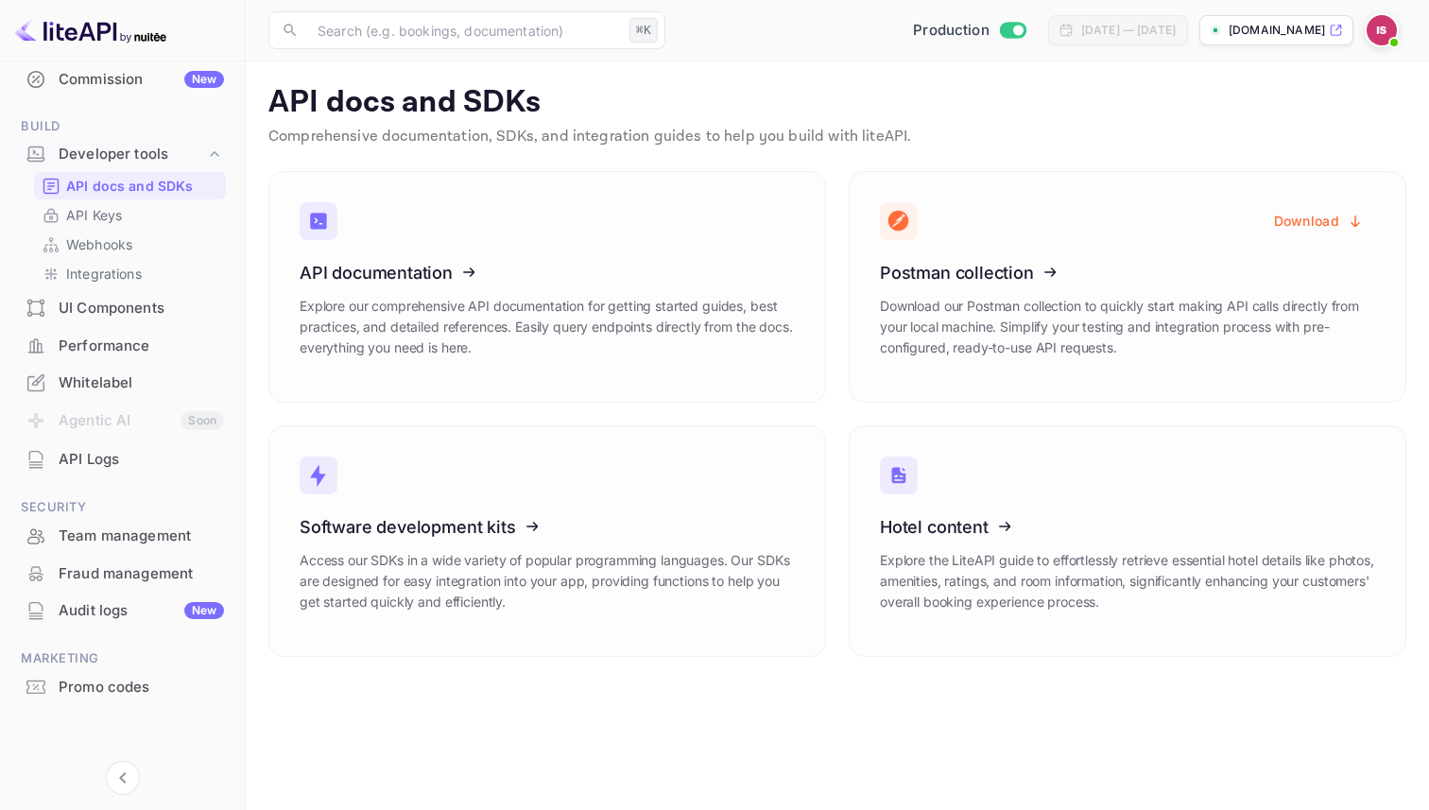
click at [153, 348] on div "Performance" at bounding box center [141, 347] width 165 height 22
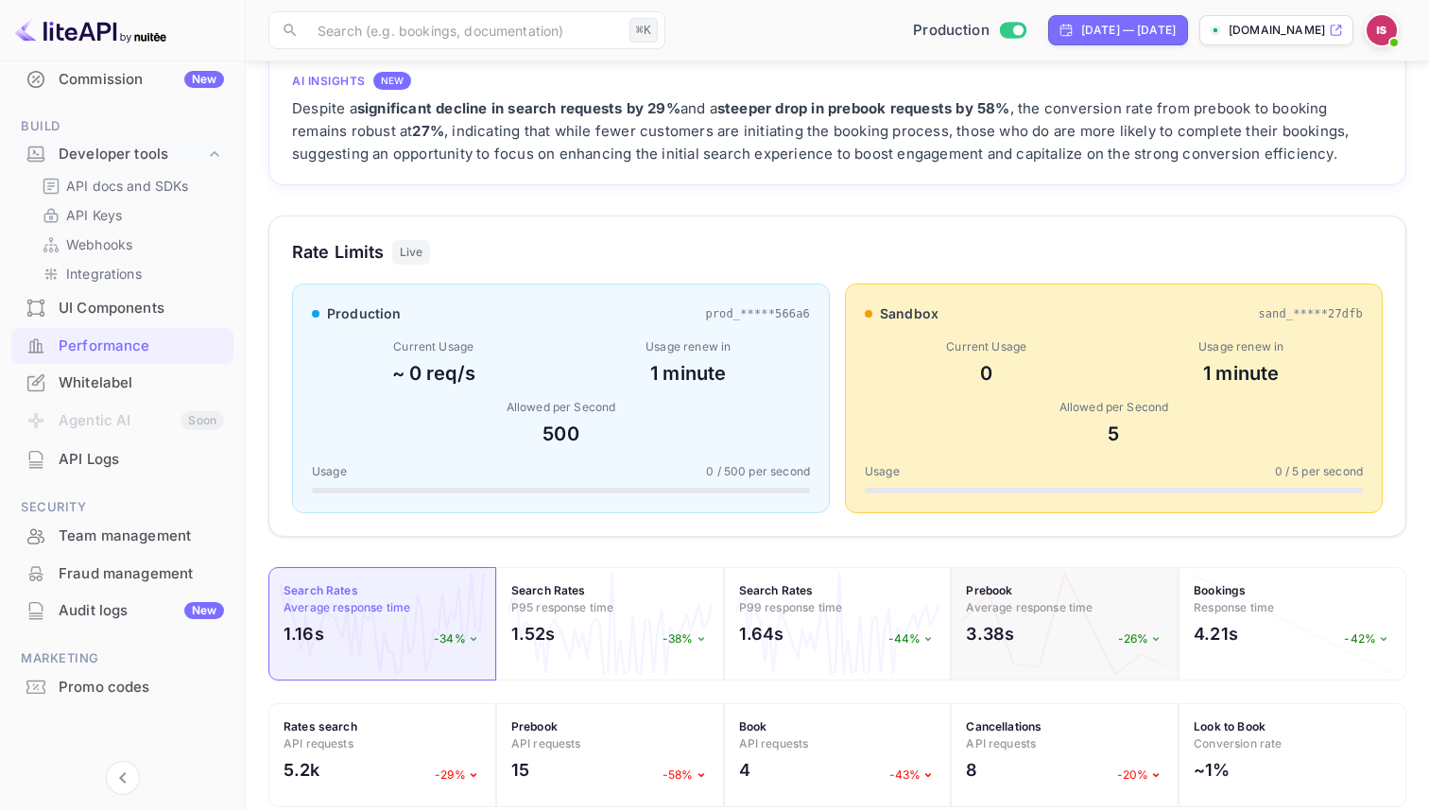
scroll to position [141, 0]
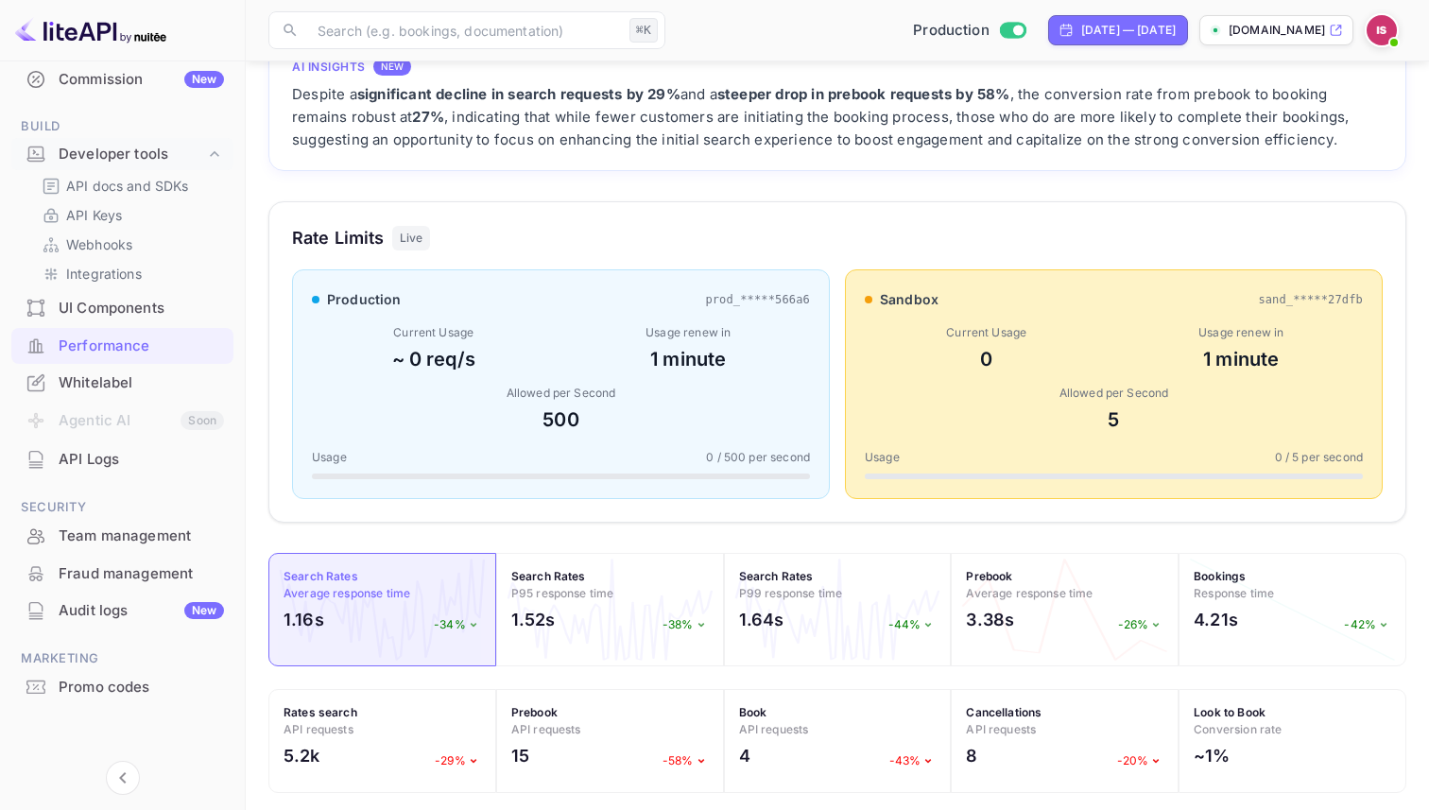
click at [1048, 396] on div "Allowed per Second" at bounding box center [1114, 393] width 498 height 17
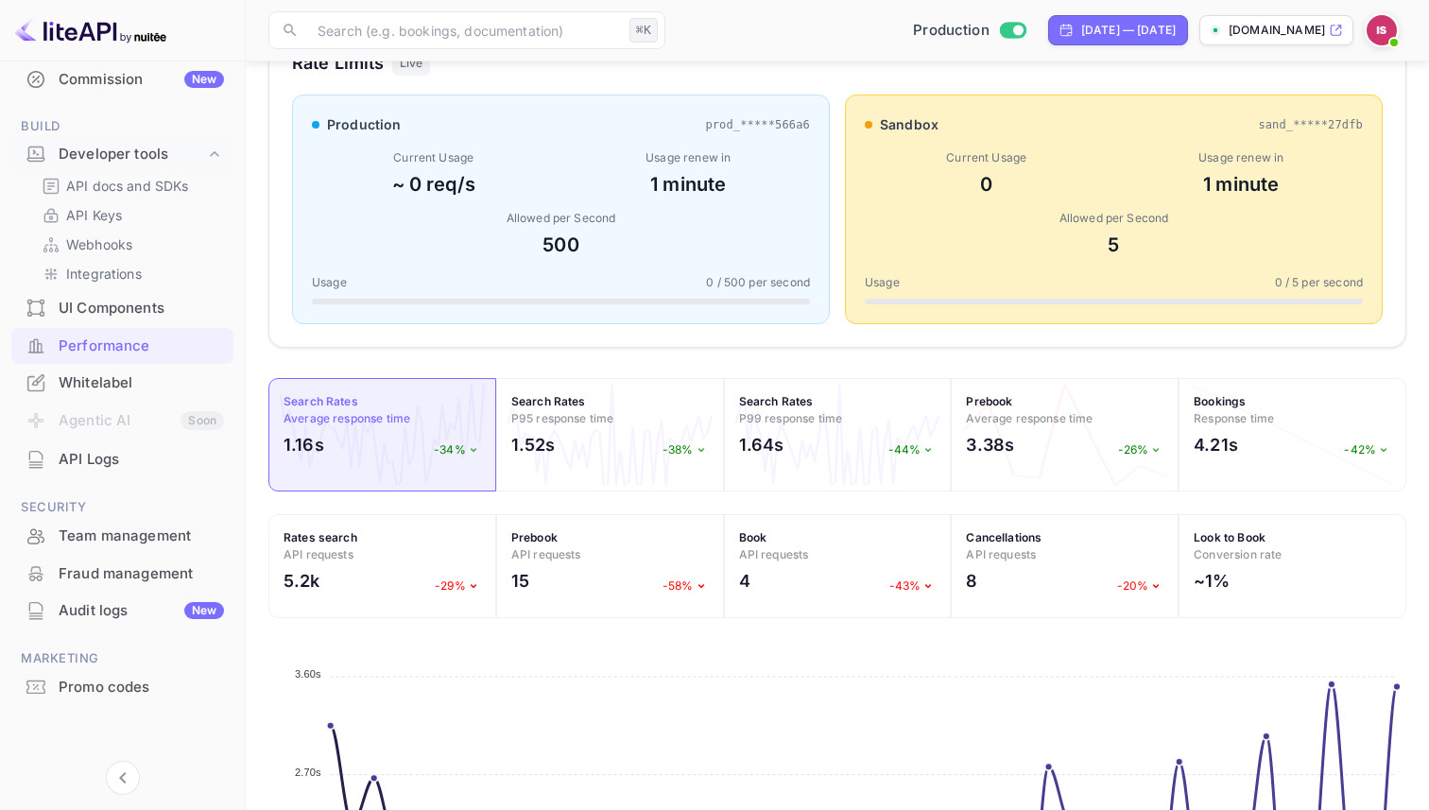
scroll to position [336, 0]
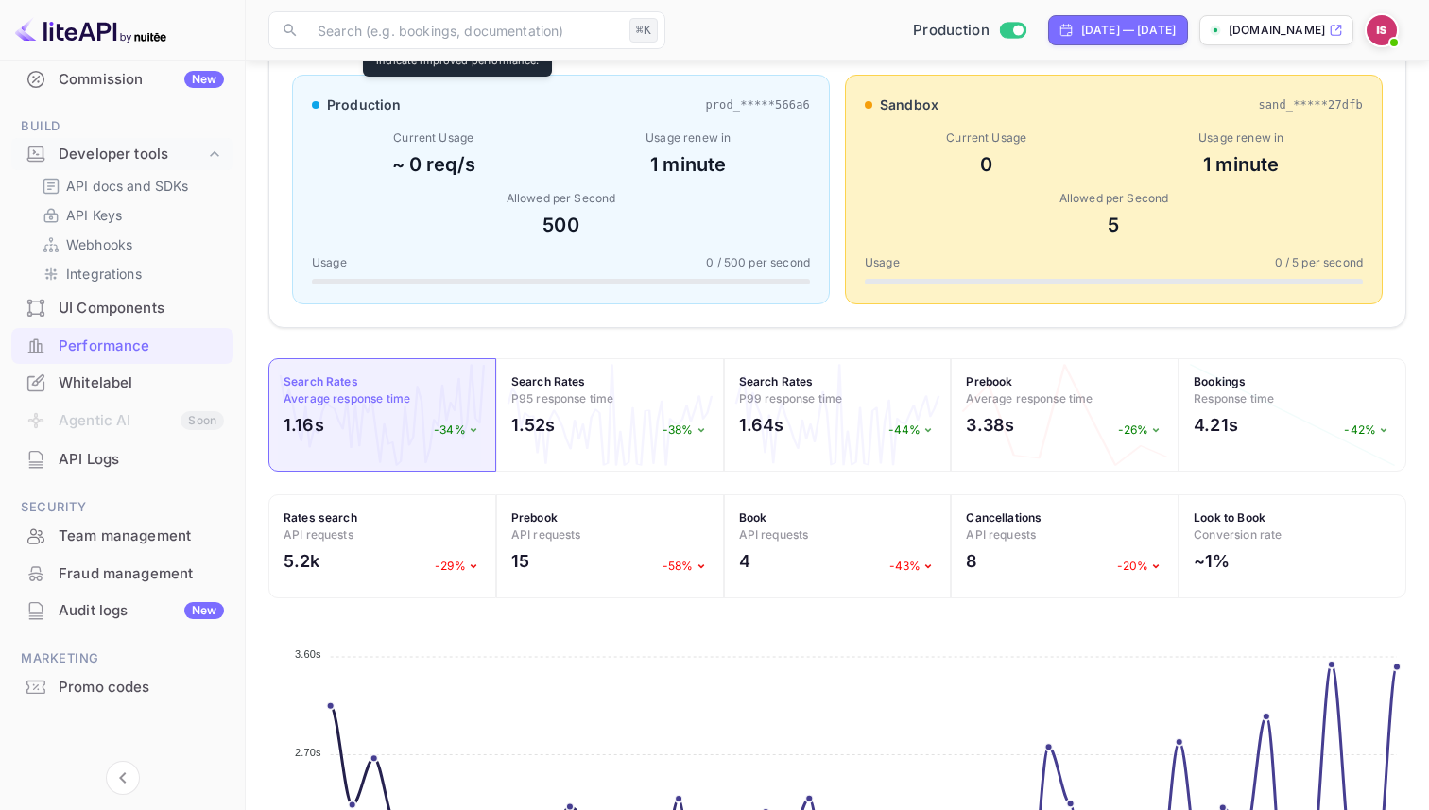
click at [456, 426] on p "-34%" at bounding box center [457, 430] width 47 height 17
click at [469, 427] on icon at bounding box center [473, 429] width 15 height 15
click at [483, 432] on div "Search Rates Average response time 1.16s -34%" at bounding box center [382, 414] width 228 height 113
click at [474, 432] on icon at bounding box center [473, 429] width 15 height 15
click at [431, 424] on div "1.16s -34%" at bounding box center [383, 429] width 198 height 35
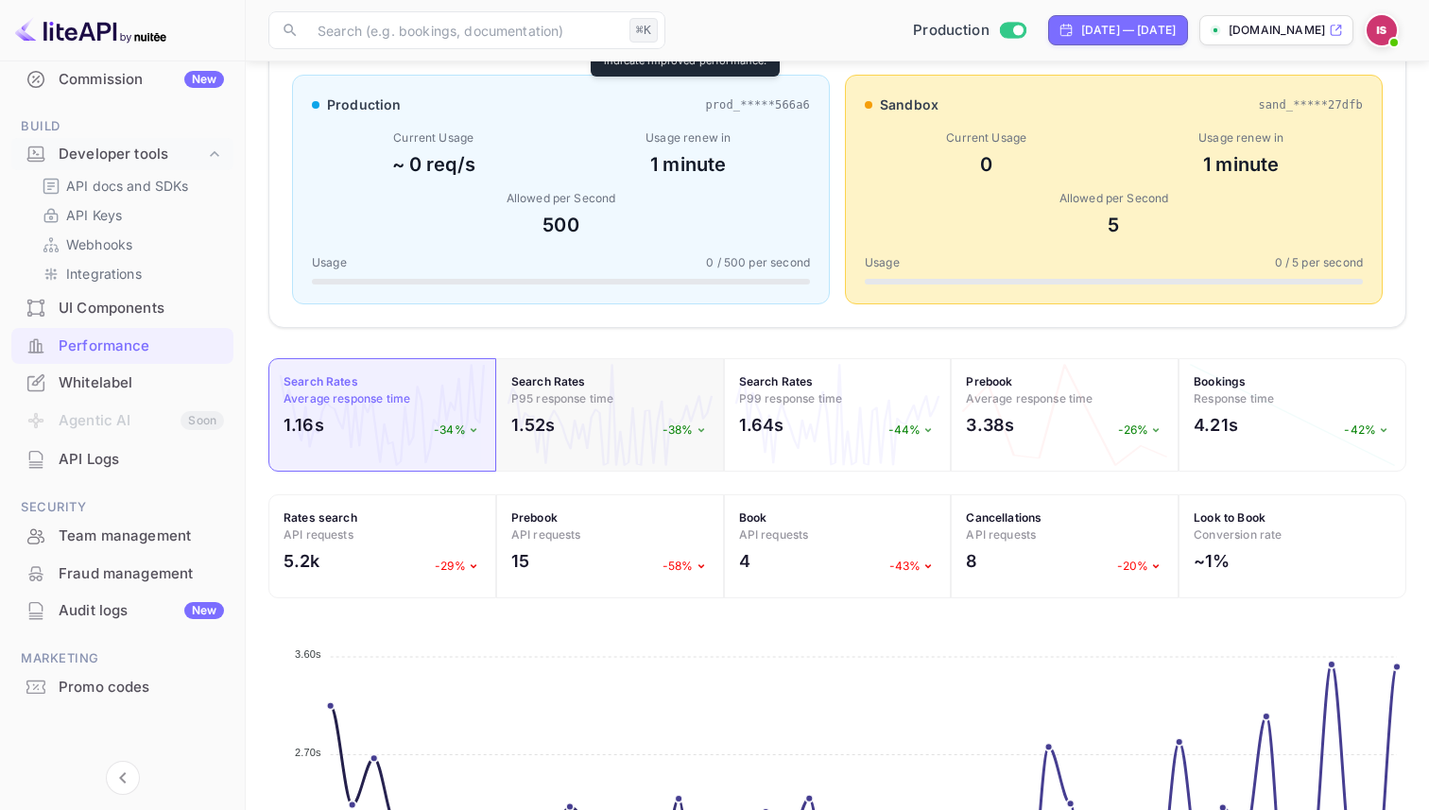
click at [673, 426] on p "-38%" at bounding box center [686, 430] width 46 height 17
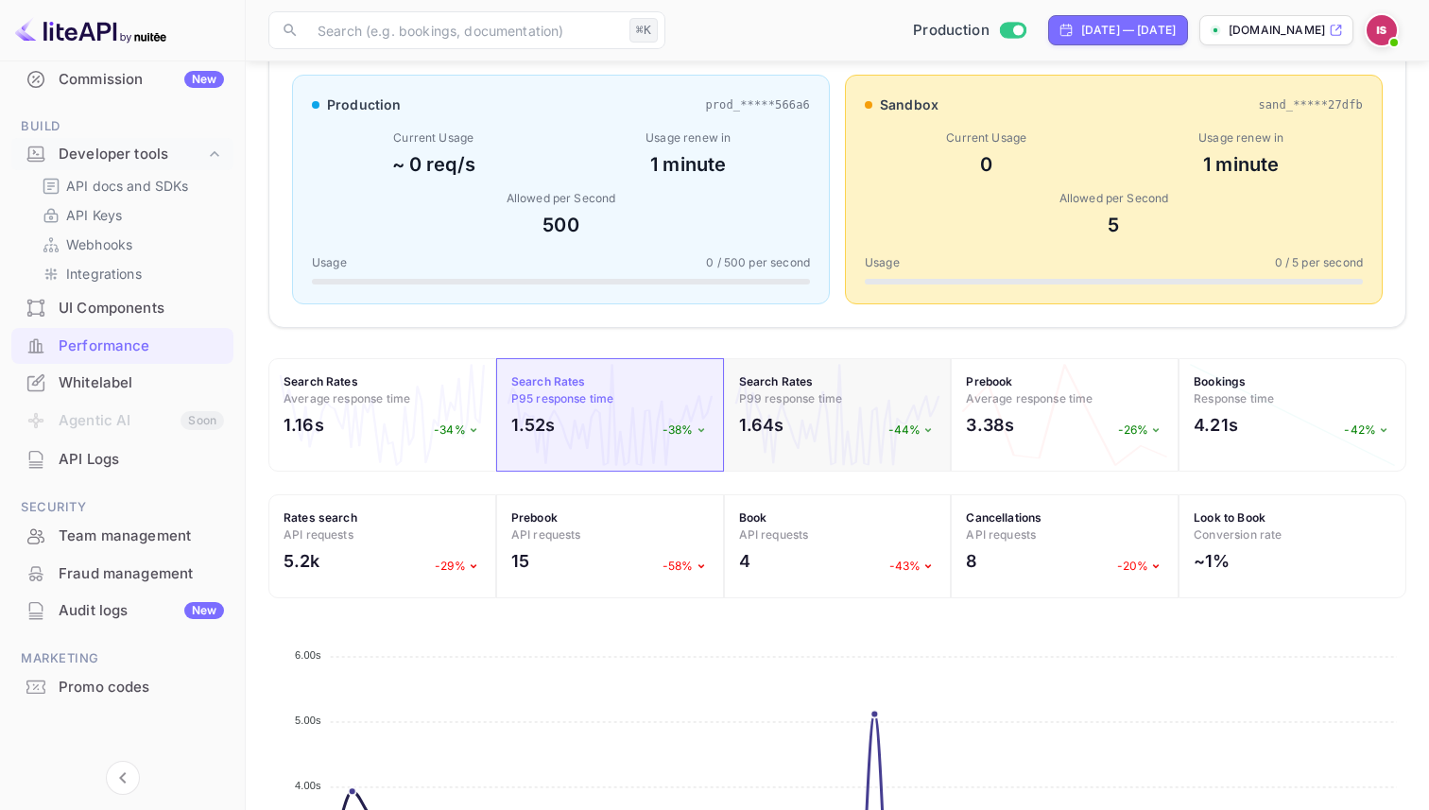
click at [855, 441] on div "1.64s -44%" at bounding box center [838, 429] width 198 height 35
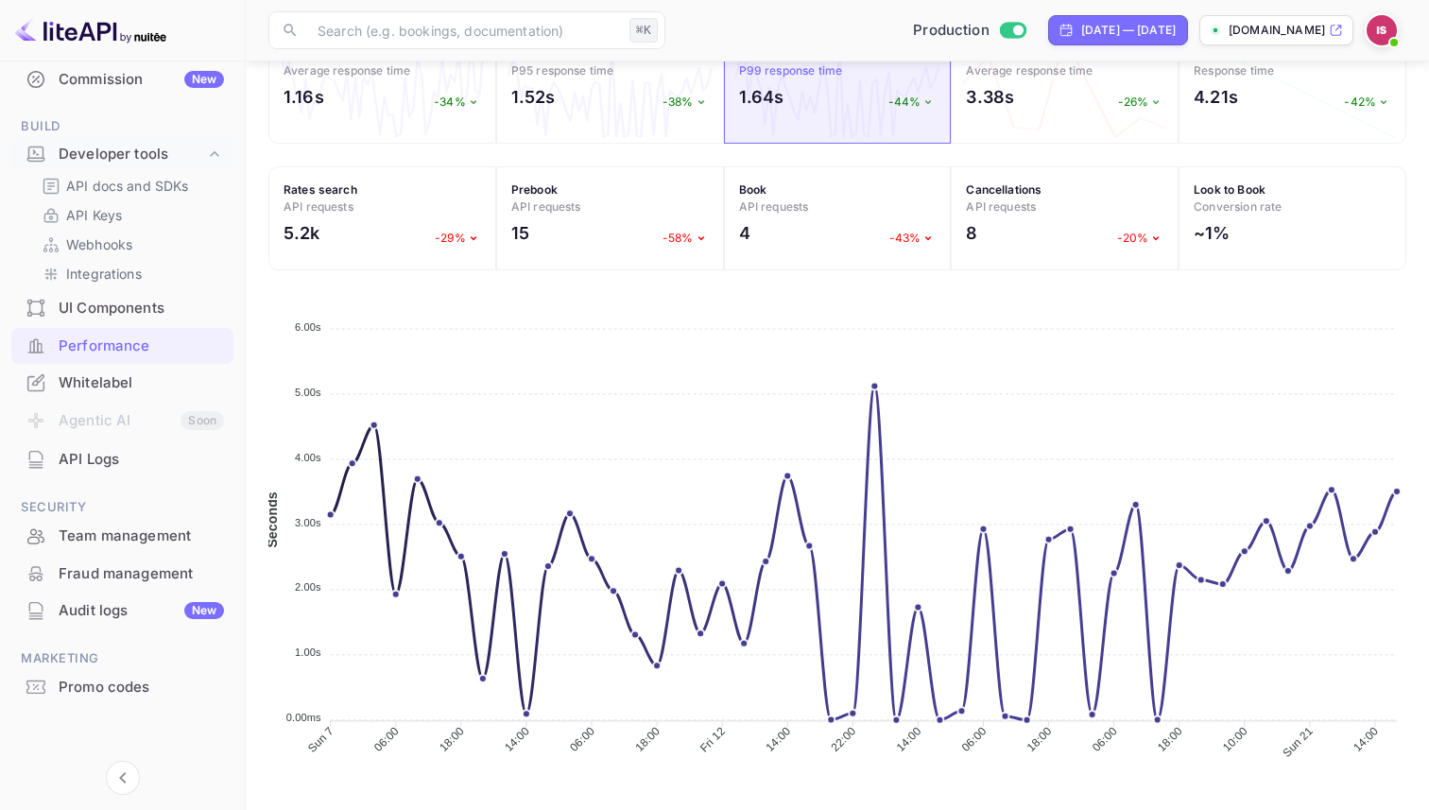
scroll to position [497, 0]
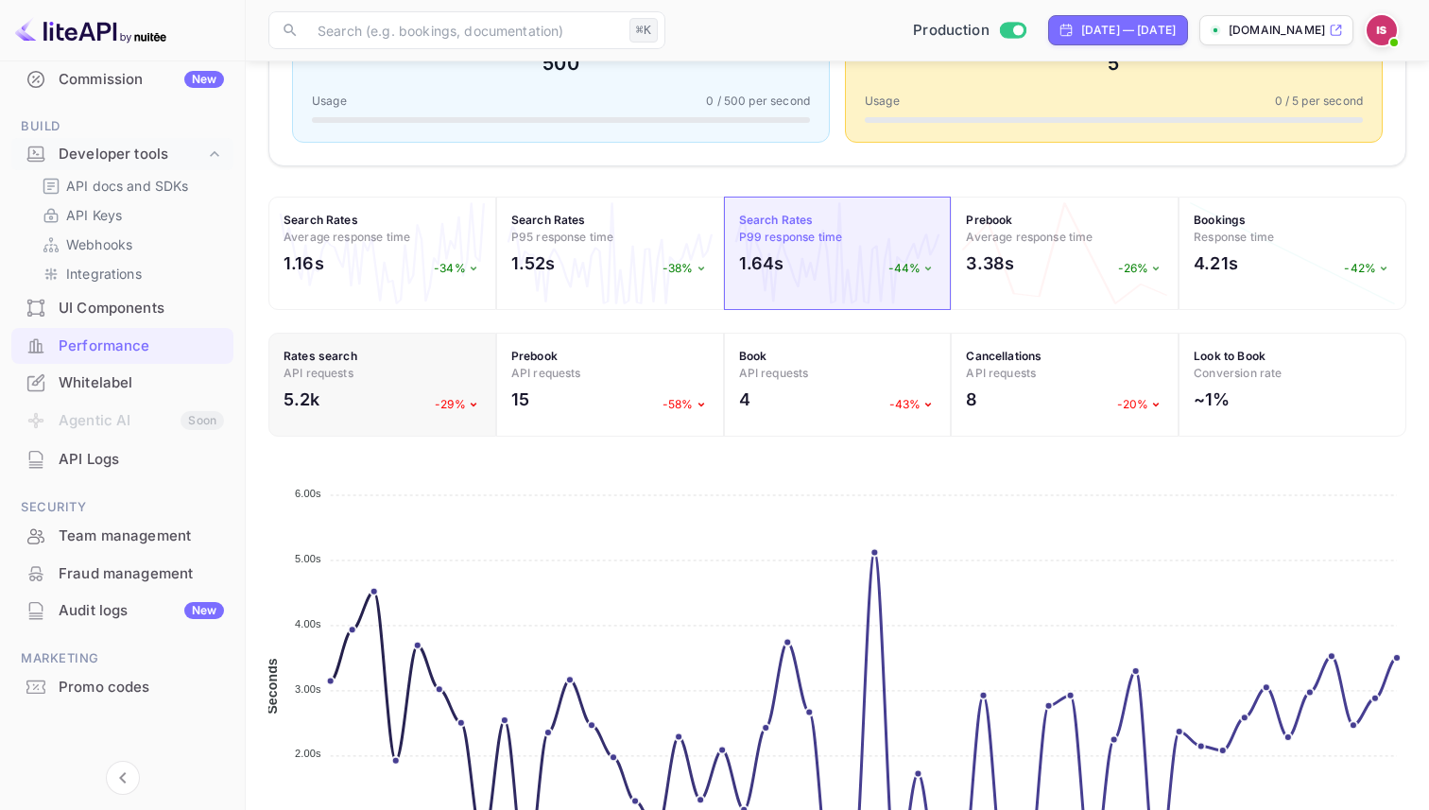
click at [384, 397] on div "5.2k -29%" at bounding box center [383, 404] width 198 height 35
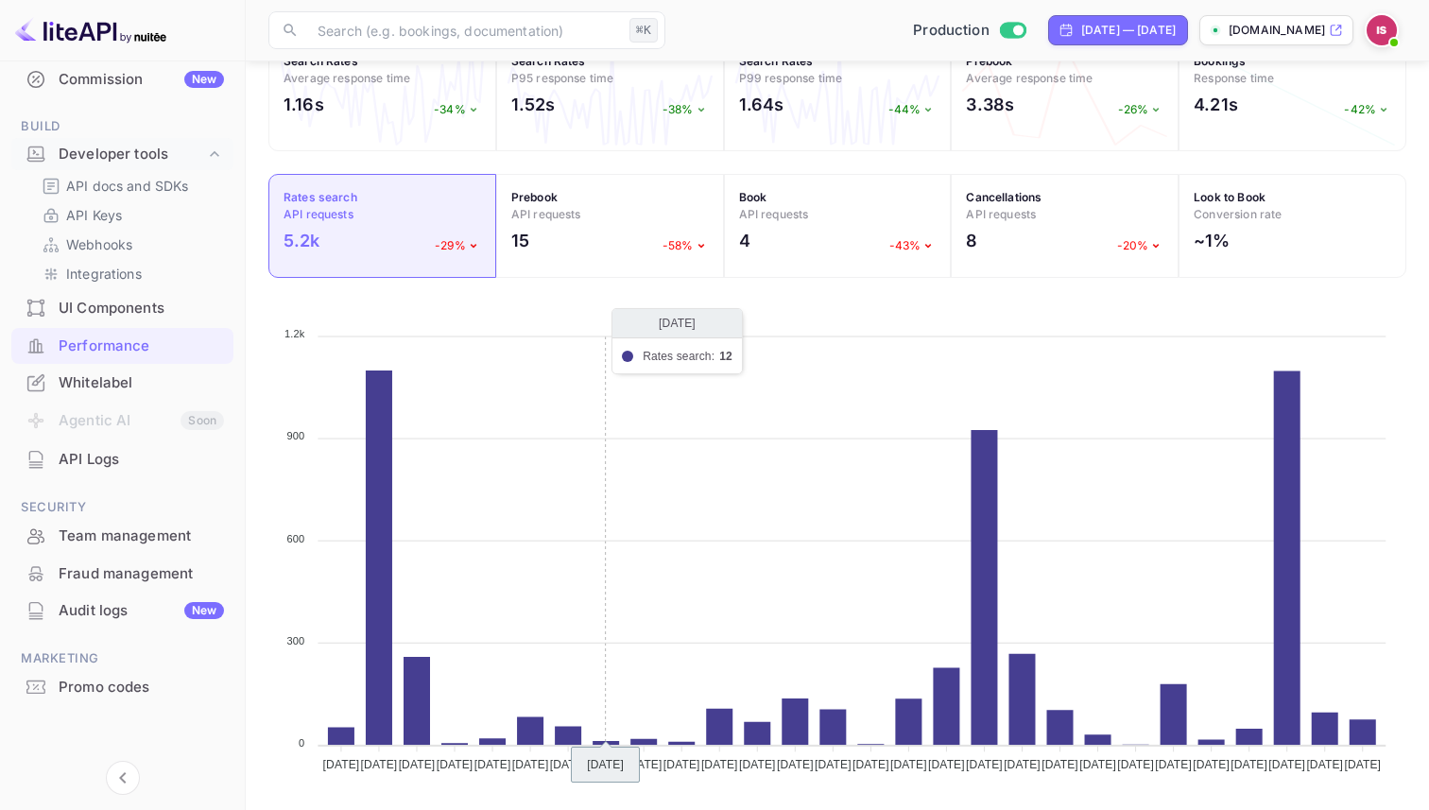
scroll to position [663, 0]
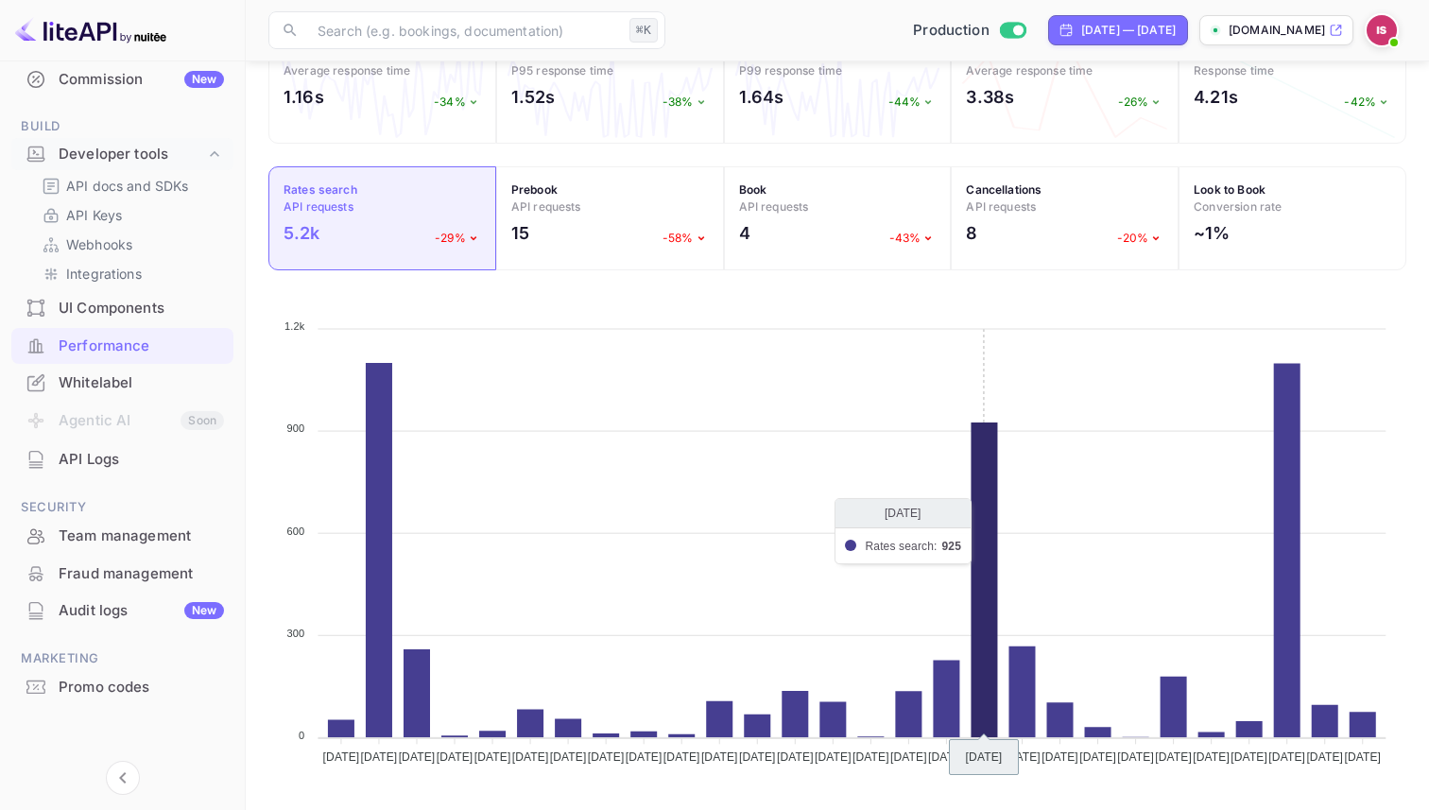
click at [982, 559] on icon at bounding box center [984, 579] width 26 height 315
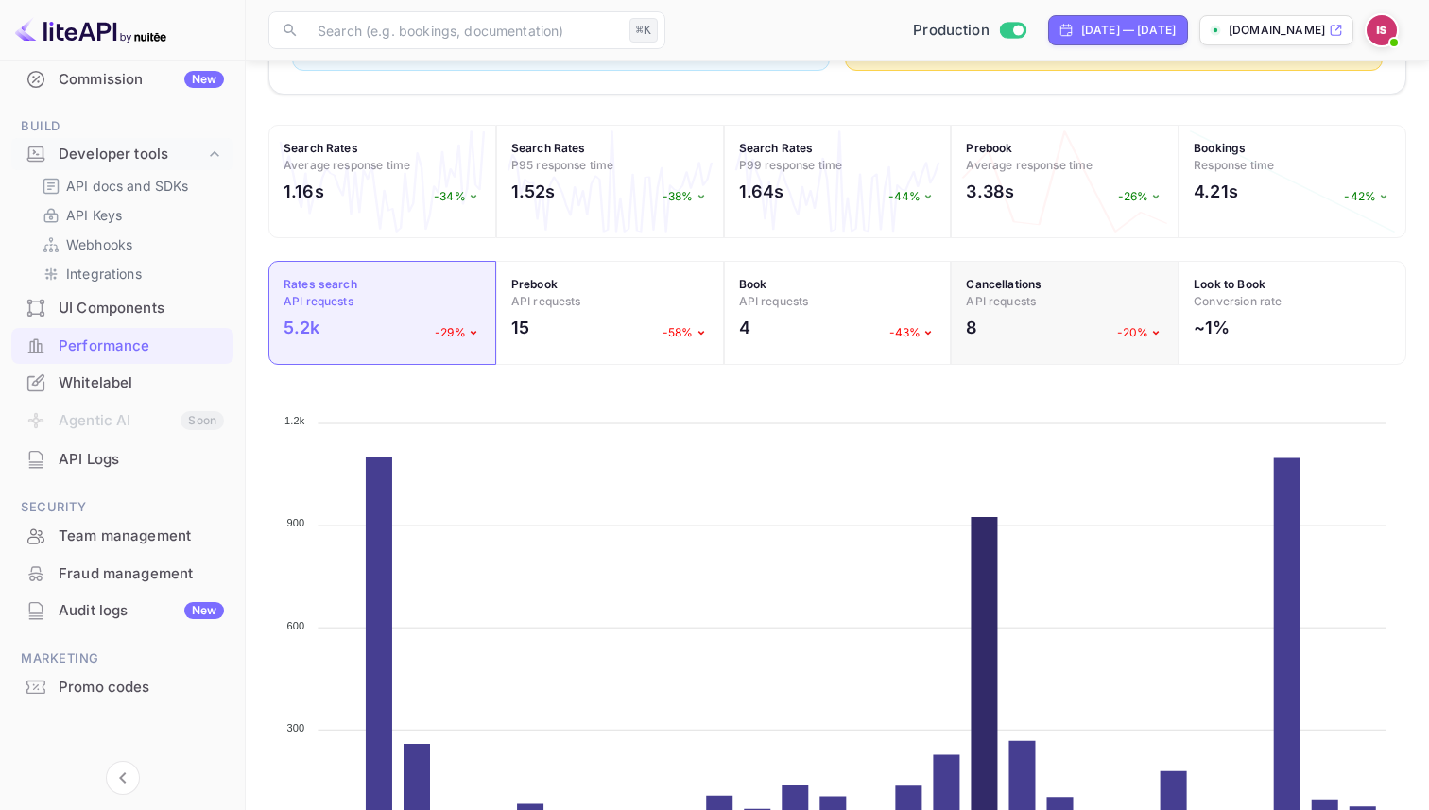
scroll to position [551, 0]
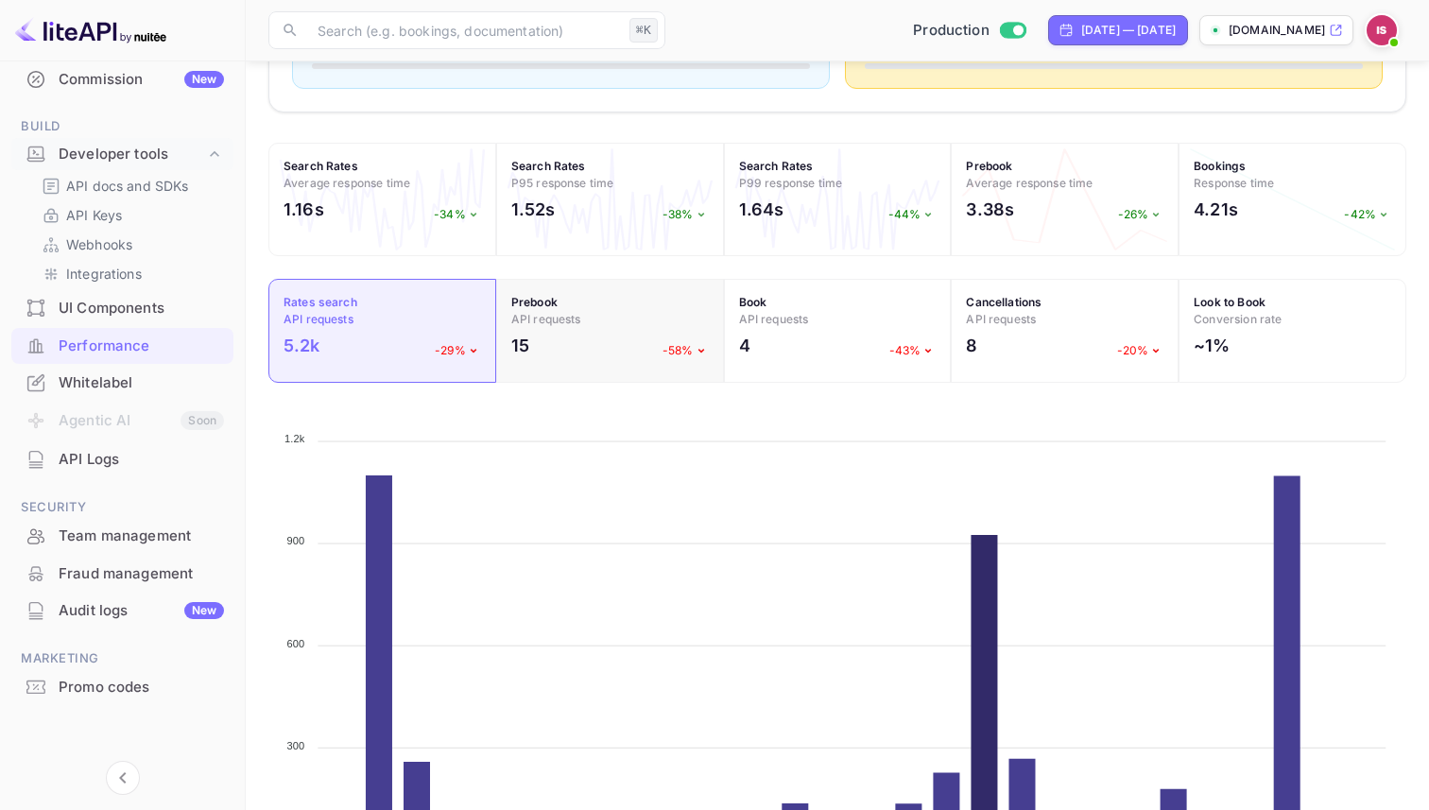
click at [637, 295] on h4 "Prebook API requests" at bounding box center [610, 311] width 198 height 34
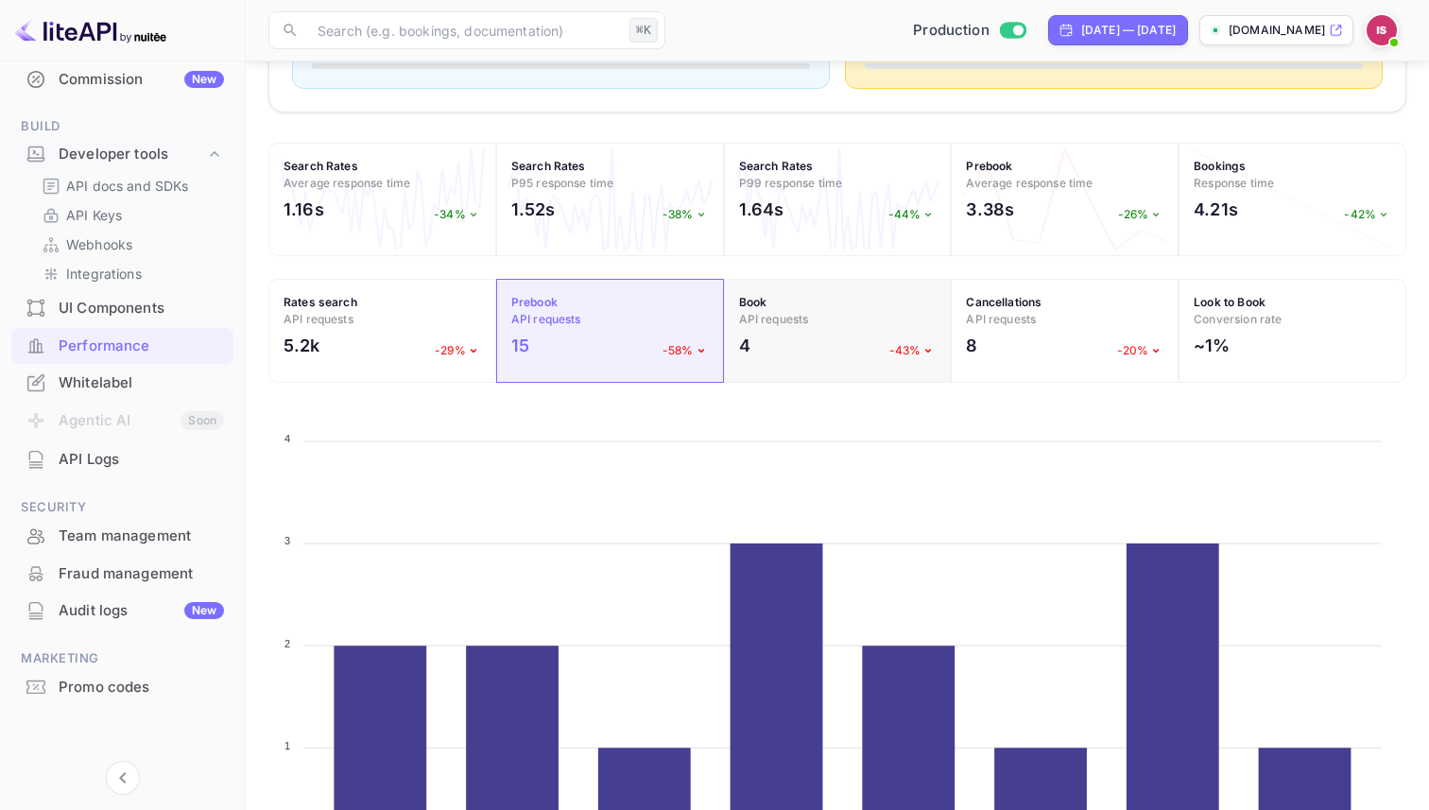
click at [832, 315] on h4 "Book API requests" at bounding box center [838, 311] width 198 height 34
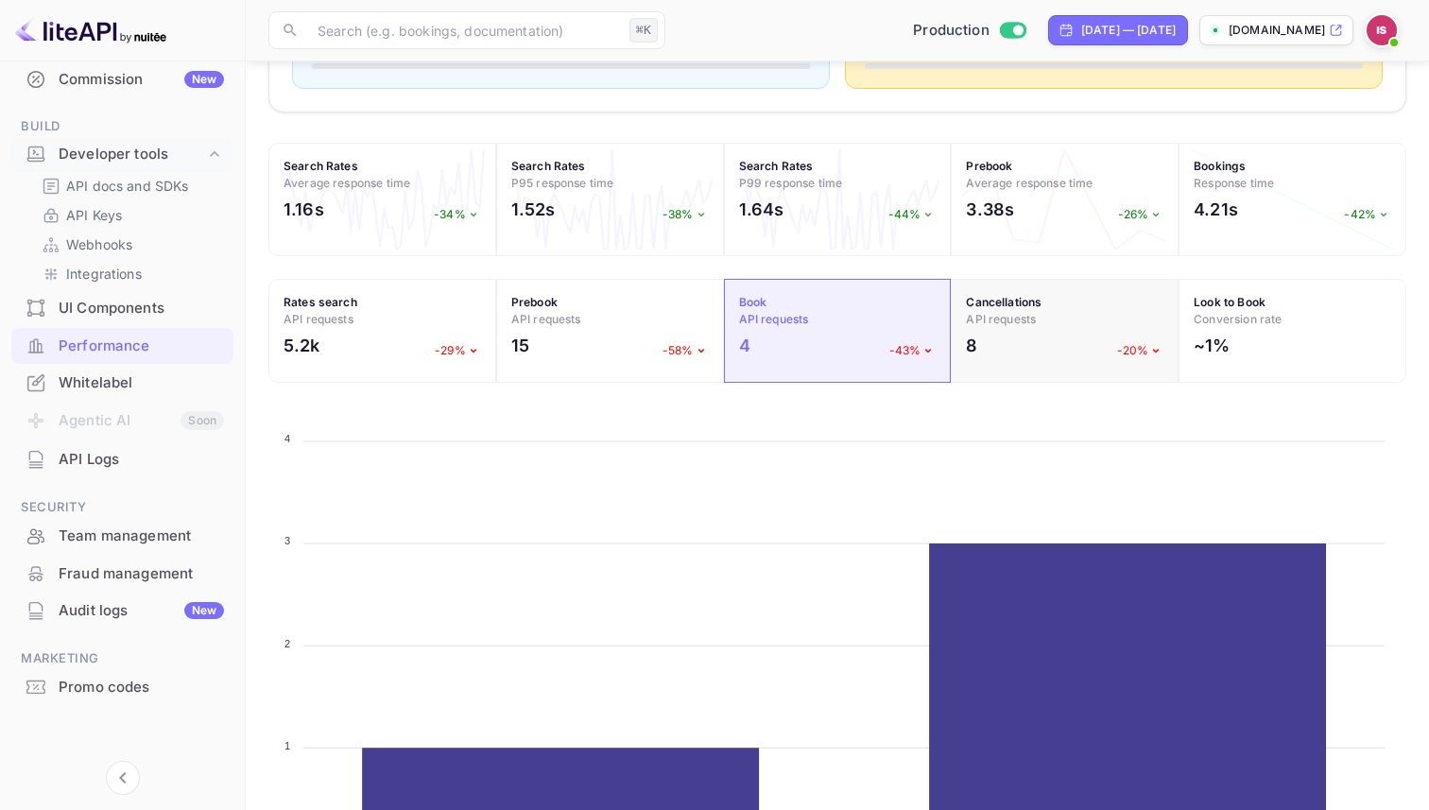
click at [1000, 316] on span "API requests" at bounding box center [1001, 319] width 70 height 14
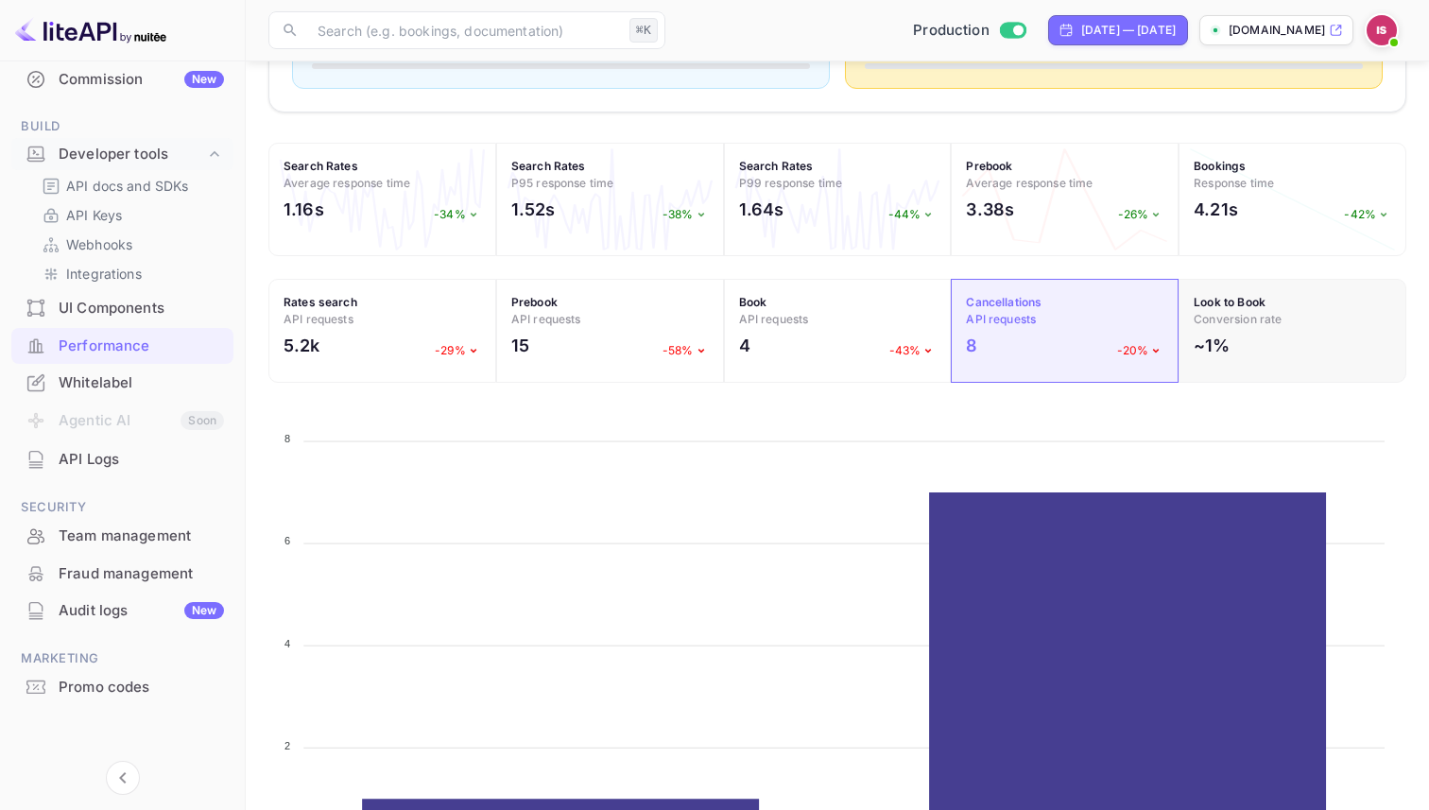
click at [1275, 312] on span "Conversion rate" at bounding box center [1238, 319] width 88 height 14
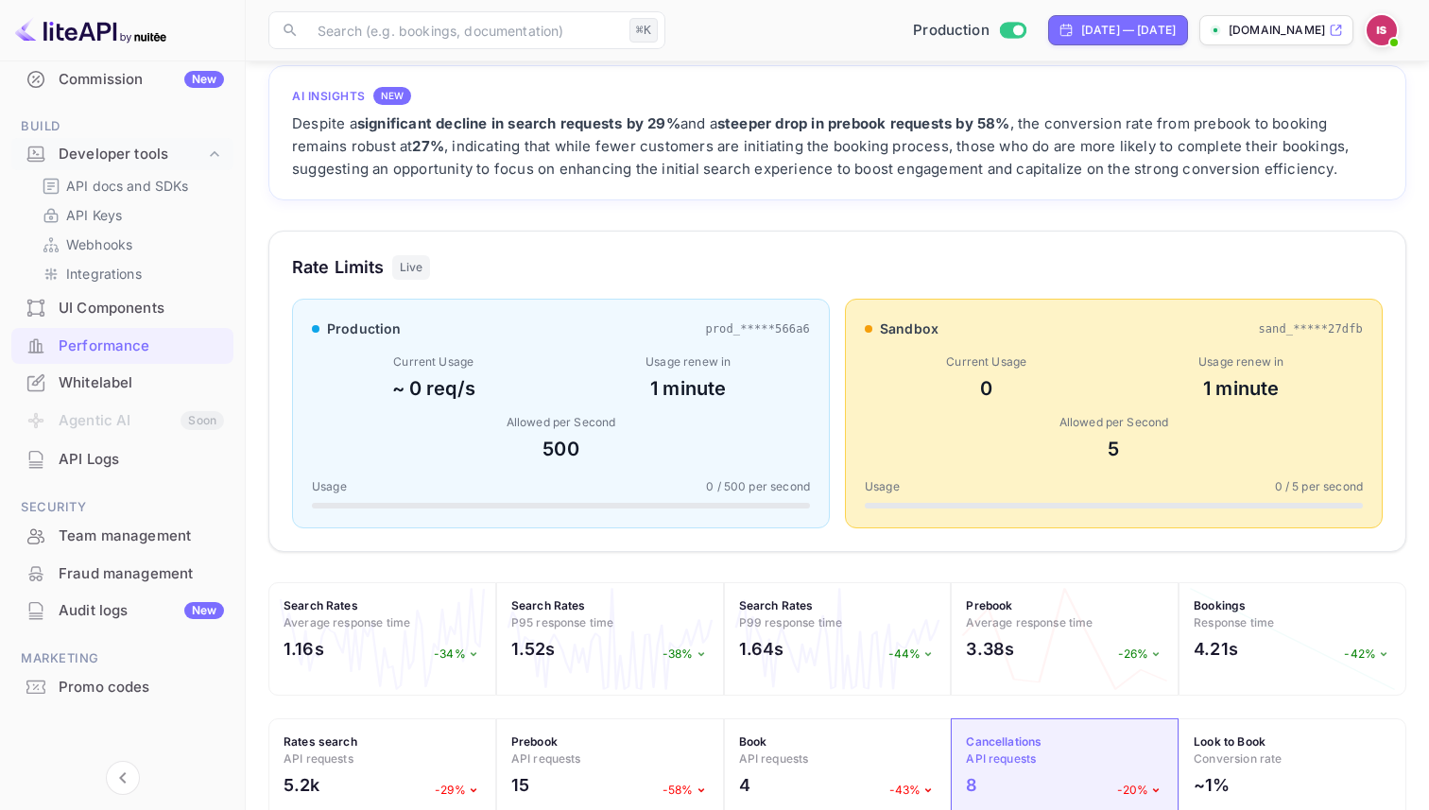
scroll to position [0, 0]
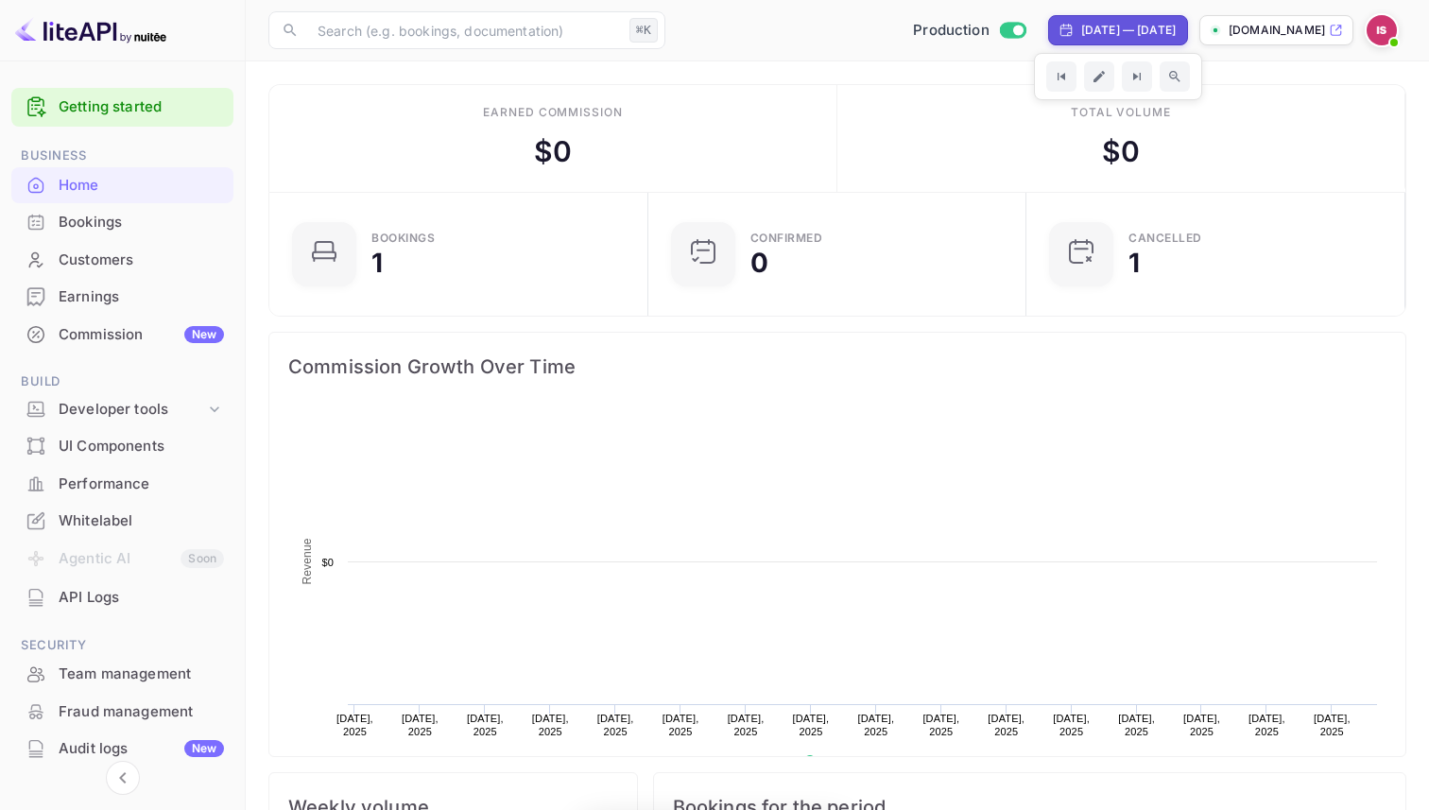
scroll to position [307, 368]
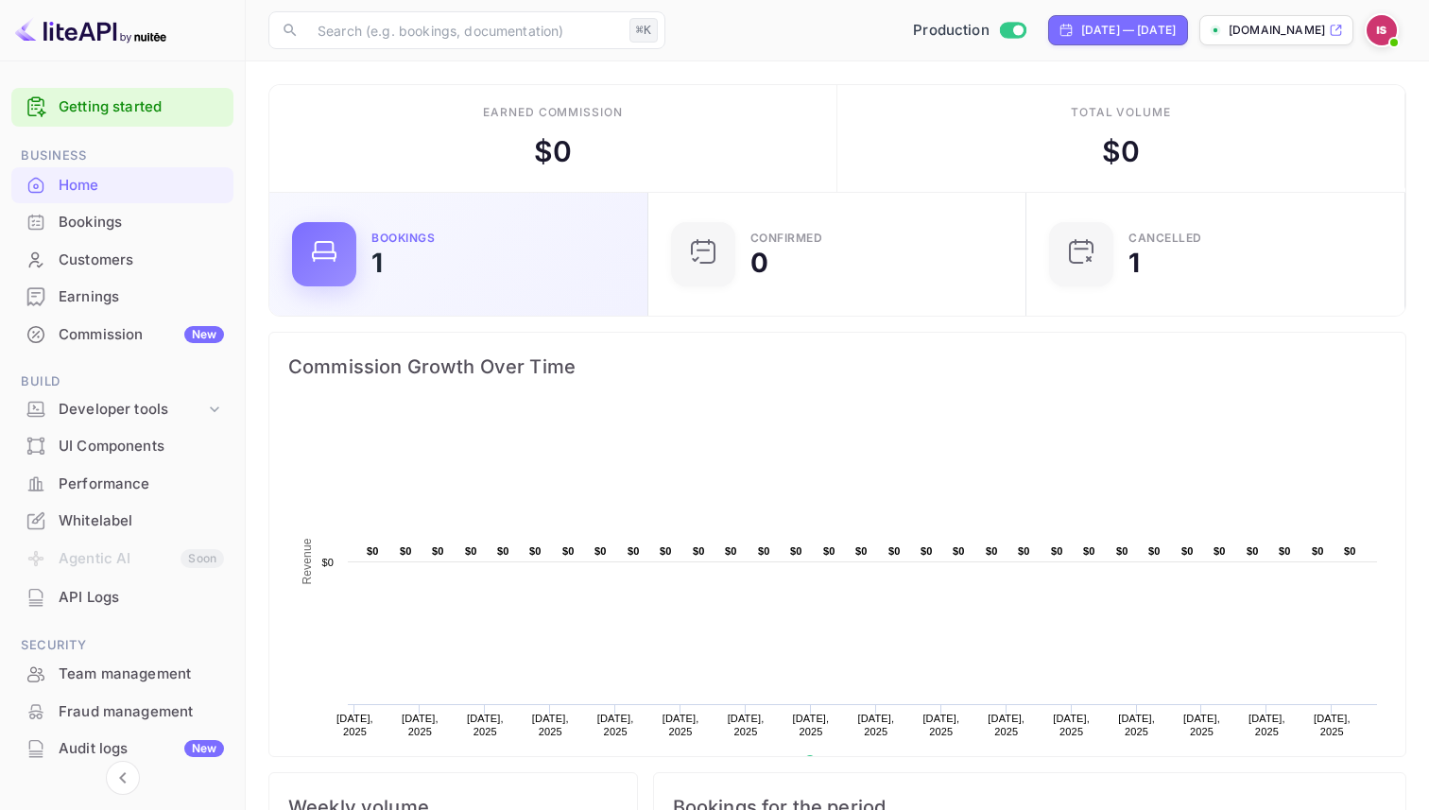
click at [408, 315] on div "Bookings 1" at bounding box center [458, 254] width 379 height 123
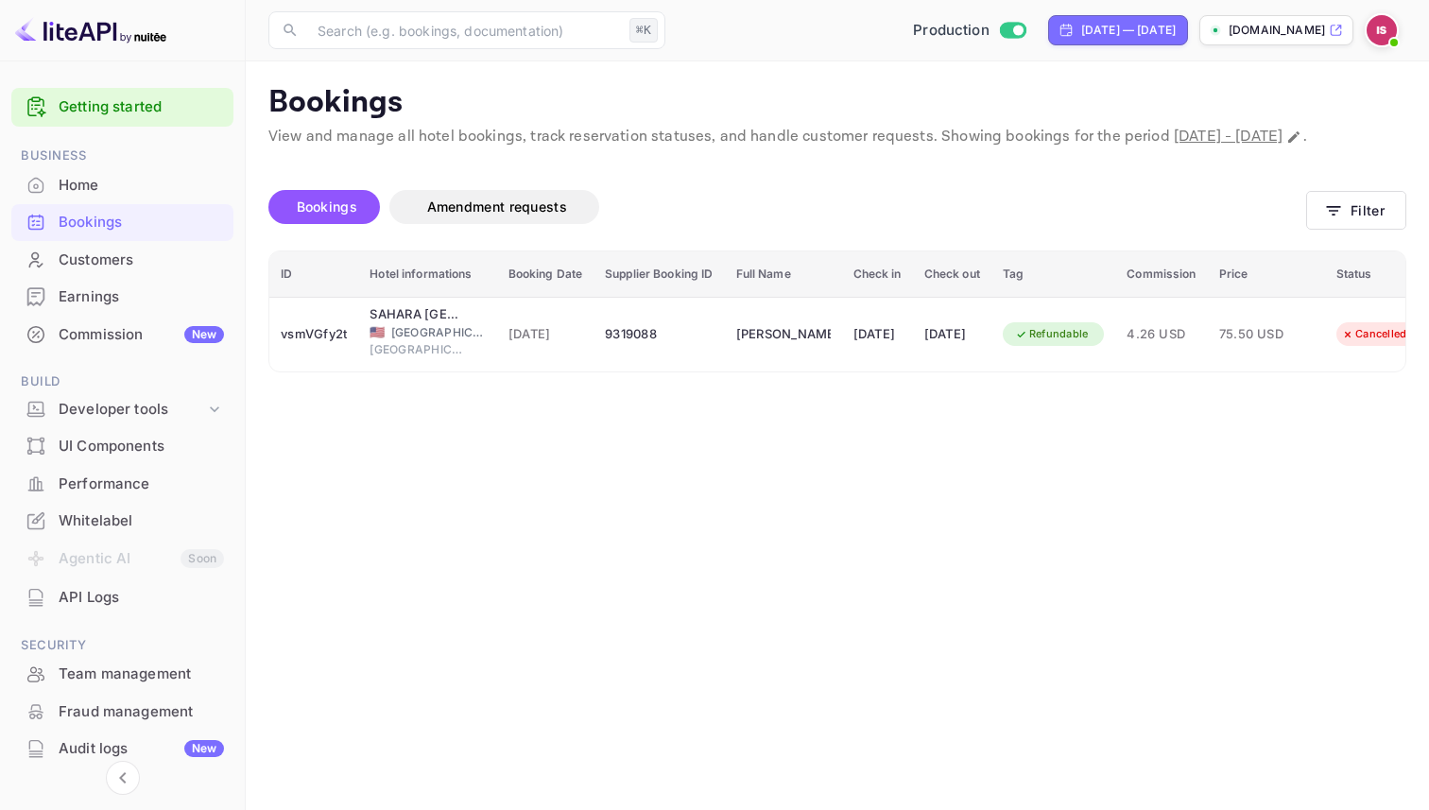
click at [108, 599] on div "API Logs" at bounding box center [141, 598] width 165 height 22
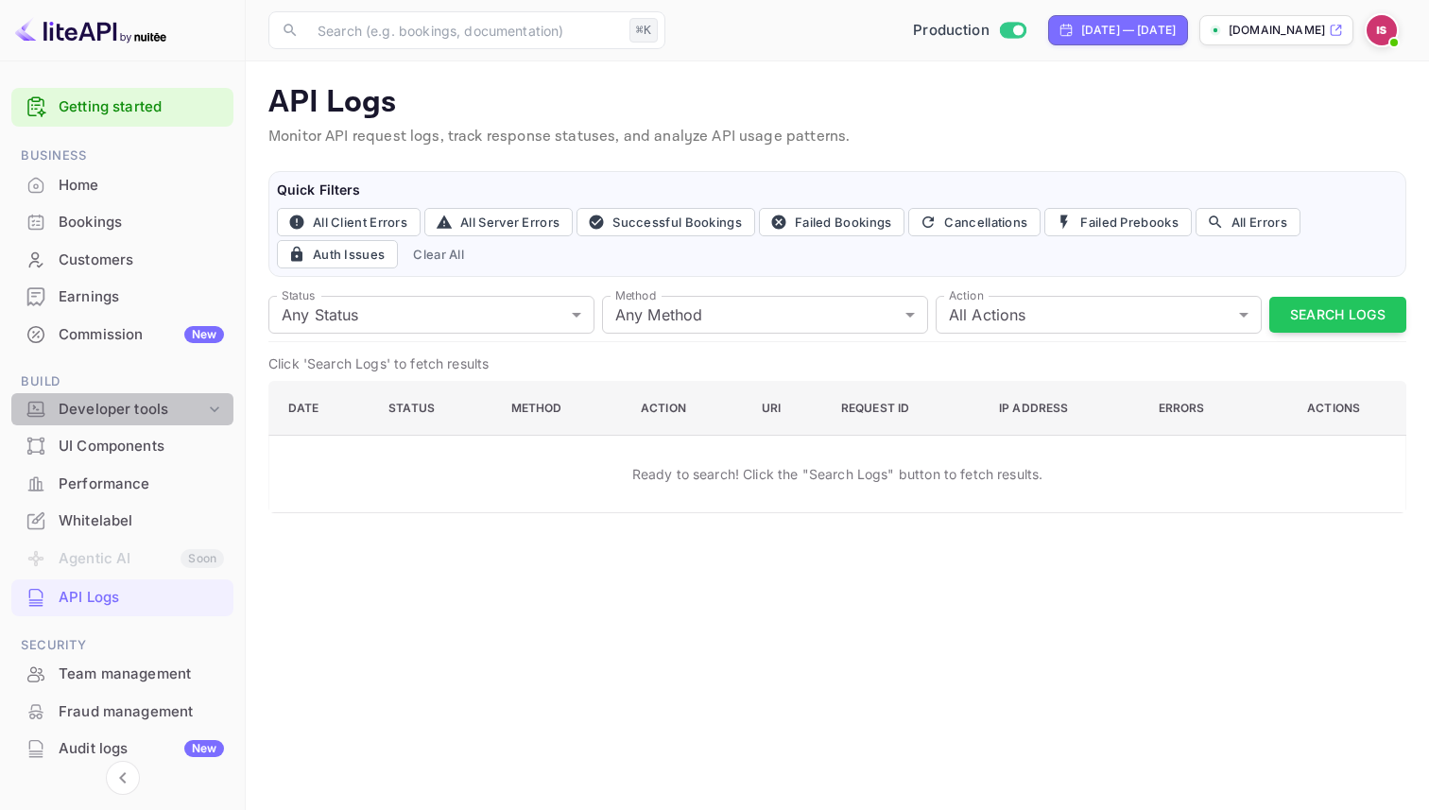
click at [171, 409] on div "Developer tools" at bounding box center [132, 410] width 146 height 22
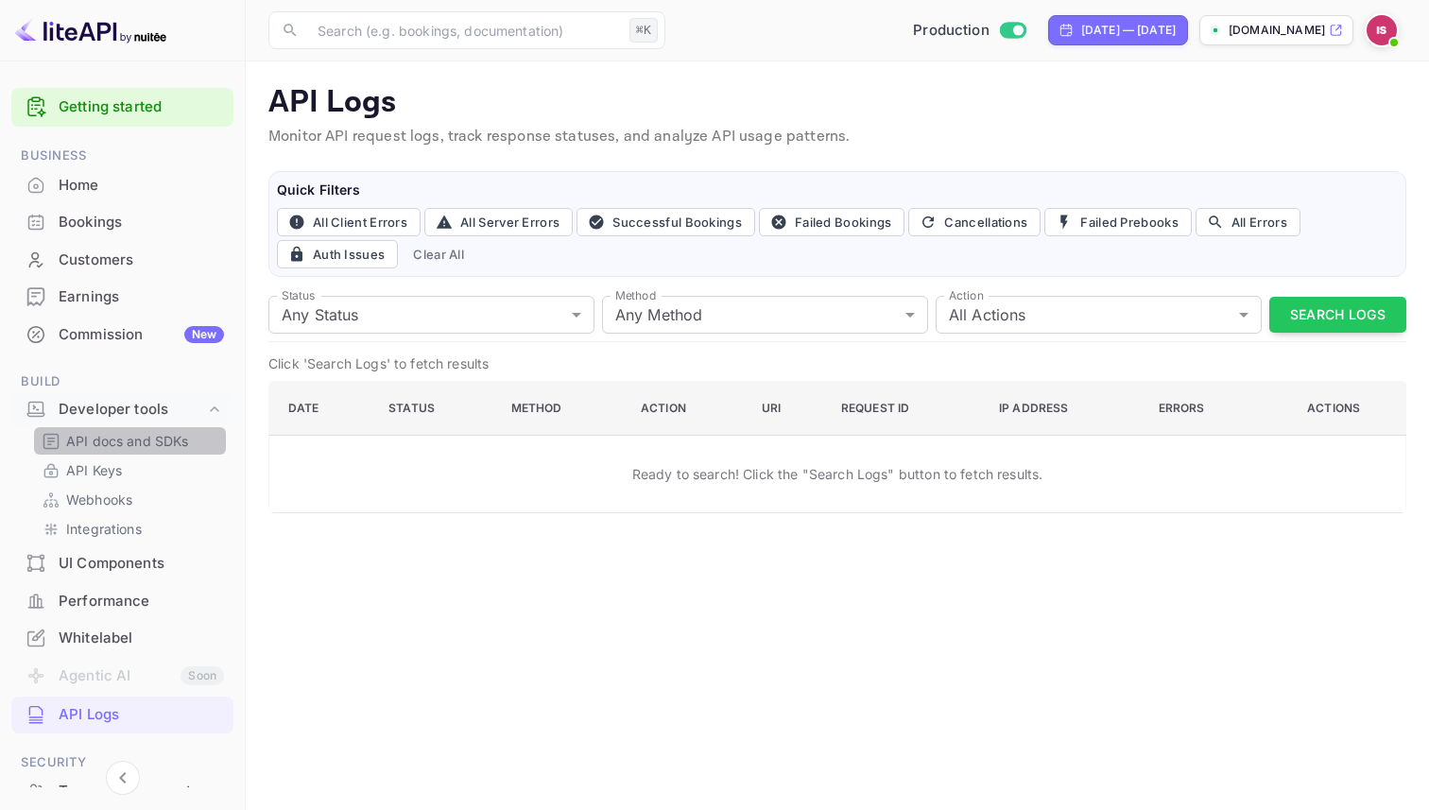
click at [145, 449] on p "API docs and SDKs" at bounding box center [127, 441] width 123 height 20
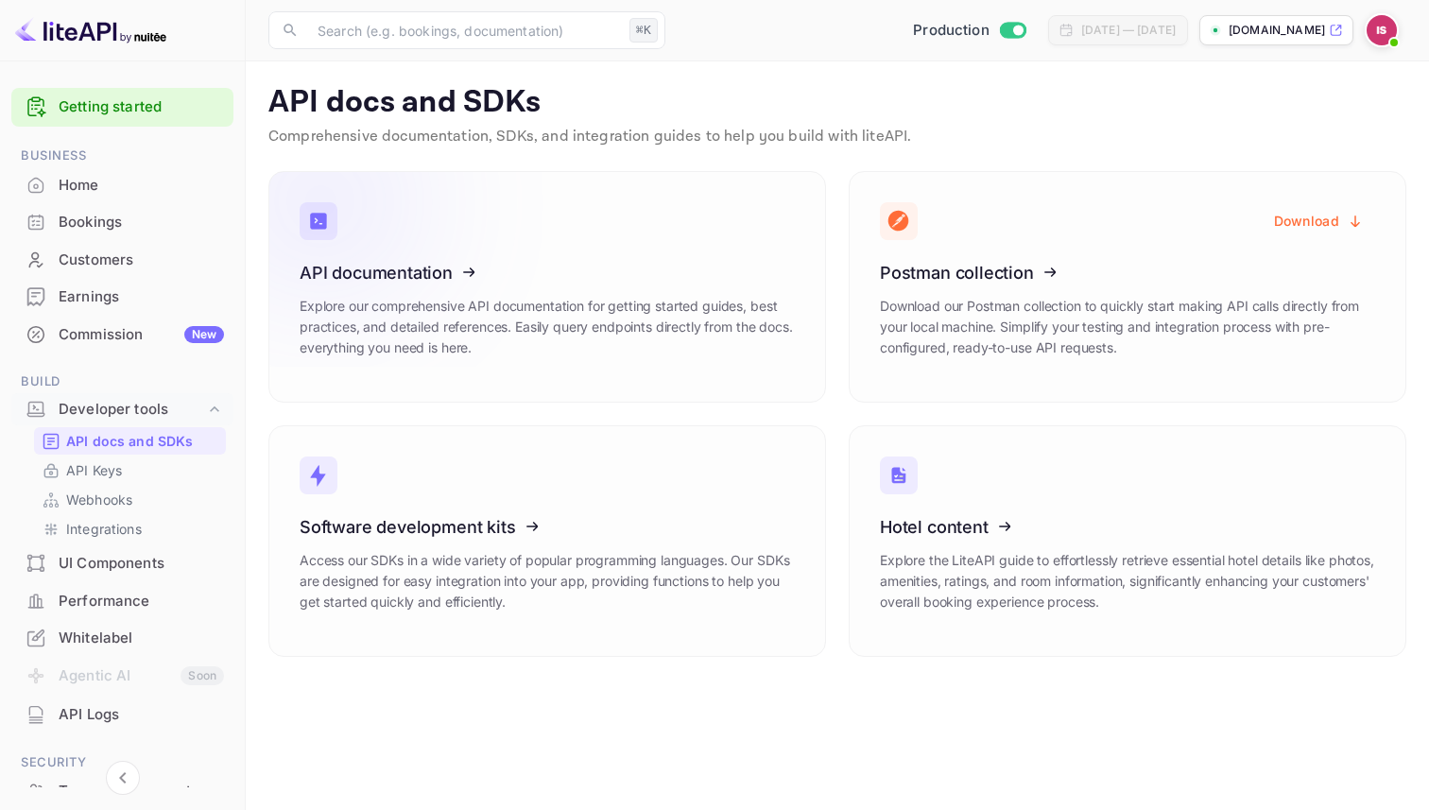
click at [519, 232] on icon at bounding box center [416, 269] width 294 height 195
